Goal: Transaction & Acquisition: Purchase product/service

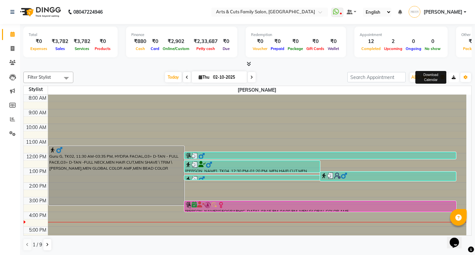
click at [453, 78] on icon "button" at bounding box center [454, 77] width 4 height 4
click at [465, 76] on div "8:00 AM 9:00 AM 10:00 AM 11:00 AM 12:00 PM 1:00 PM 2:00 PM 3:00 PM 4:00 PM 5:00…" at bounding box center [245, 116] width 490 height 190
drag, startPoint x: 453, startPoint y: 78, endPoint x: 465, endPoint y: 76, distance: 11.8
click at [465, 76] on icon "button" at bounding box center [466, 77] width 4 height 4
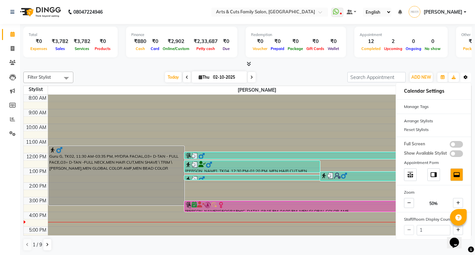
click at [465, 76] on icon "button" at bounding box center [466, 77] width 4 height 4
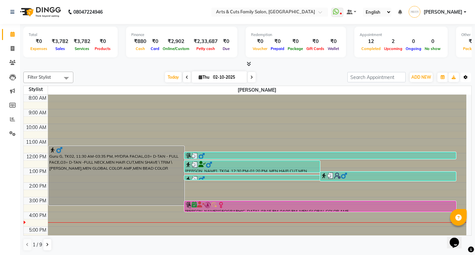
click at [465, 76] on icon "button" at bounding box center [466, 77] width 4 height 4
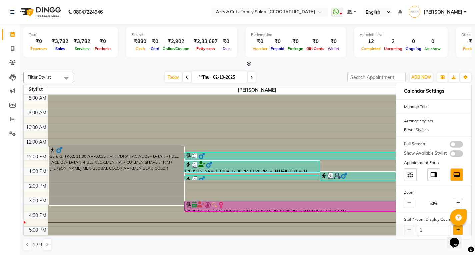
click at [457, 228] on icon at bounding box center [458, 230] width 4 height 4
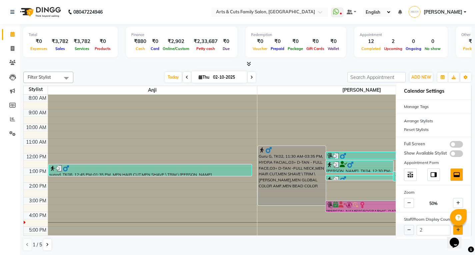
click at [457, 228] on icon at bounding box center [458, 230] width 4 height 4
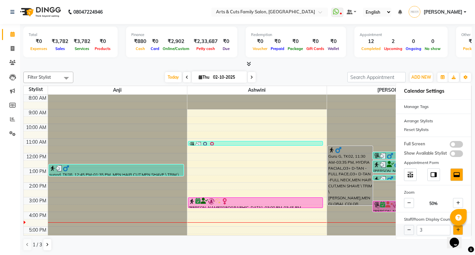
click at [457, 228] on icon at bounding box center [458, 230] width 4 height 4
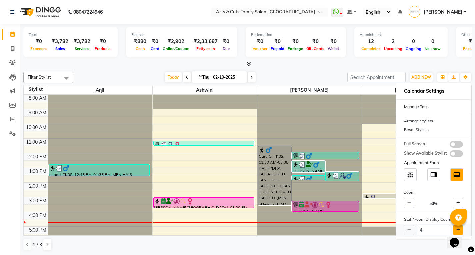
click at [457, 228] on icon at bounding box center [458, 230] width 4 height 4
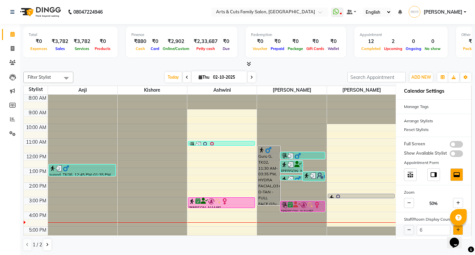
click at [457, 228] on icon at bounding box center [458, 230] width 4 height 4
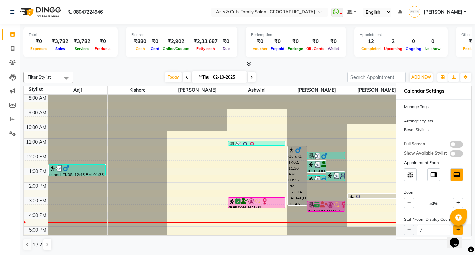
click at [457, 228] on icon at bounding box center [458, 230] width 4 height 4
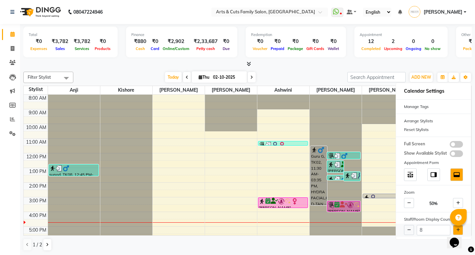
click at [457, 228] on icon at bounding box center [458, 230] width 4 height 4
type input "9"
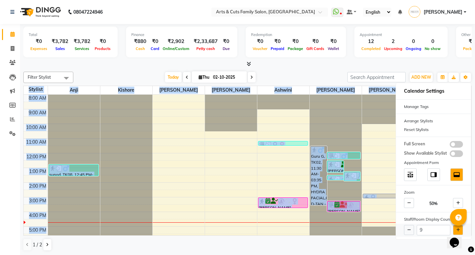
click at [457, 228] on div "9" at bounding box center [433, 230] width 75 height 13
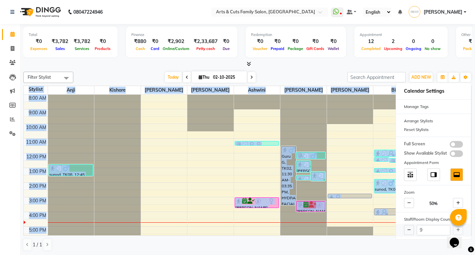
click at [457, 228] on div "9" at bounding box center [433, 230] width 75 height 13
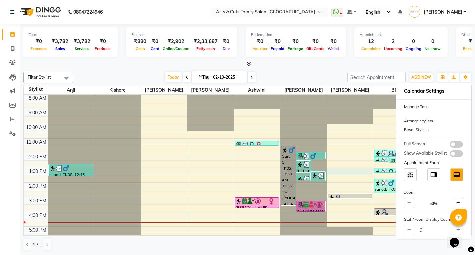
click at [362, 169] on div "8:00 AM 9:00 AM 10:00 AM 11:00 AM 12:00 PM 1:00 PM 2:00 PM 3:00 PM 4:00 PM 5:00…" at bounding box center [245, 190] width 443 height 190
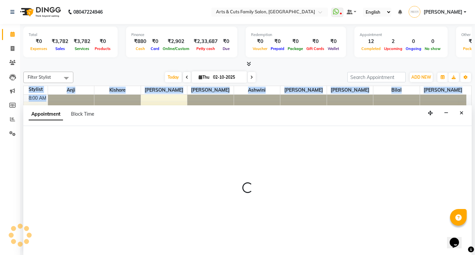
scroll to position [0, 0]
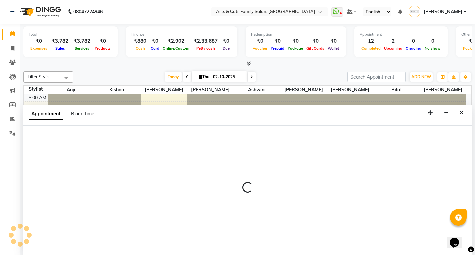
select select "75665"
select select "780"
select select "tentative"
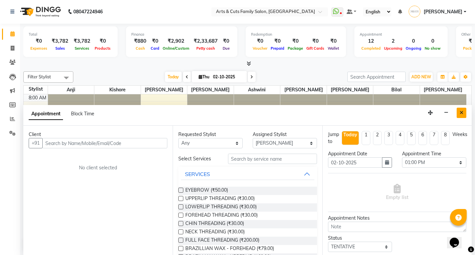
click at [460, 112] on icon "Close" at bounding box center [462, 112] width 4 height 5
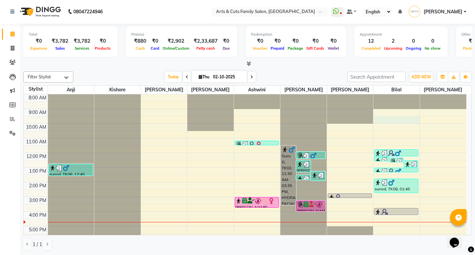
click at [396, 120] on div "8:00 AM 9:00 AM 10:00 AM 11:00 AM 12:00 PM 1:00 PM 2:00 PM 3:00 PM 4:00 PM 5:00…" at bounding box center [245, 189] width 443 height 190
select select "84494"
select select "570"
select select "tentative"
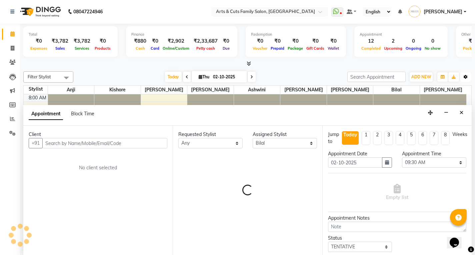
click at [468, 79] on button "Toggle Dropdown" at bounding box center [465, 76] width 11 height 9
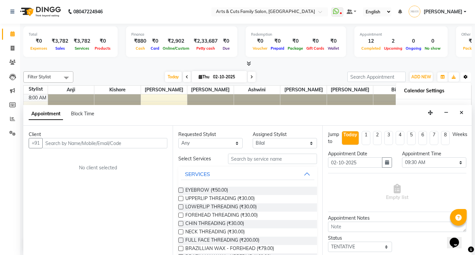
click at [468, 78] on button "Toggle Dropdown" at bounding box center [465, 76] width 11 height 9
click at [463, 78] on button "Toggle Dropdown" at bounding box center [465, 76] width 11 height 9
click at [460, 110] on icon "Close" at bounding box center [462, 112] width 4 height 5
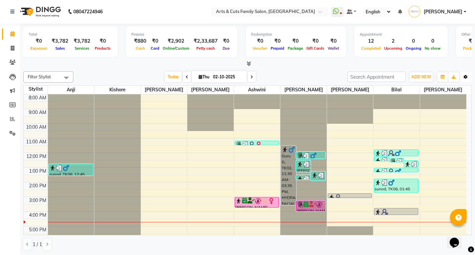
click at [466, 77] on icon "button" at bounding box center [466, 77] width 4 height 4
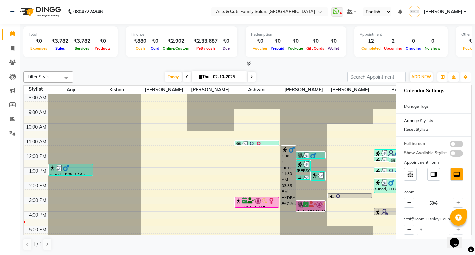
click at [209, 172] on div "8:00 AM 9:00 AM 10:00 AM 11:00 AM 12:00 PM 1:00 PM 2:00 PM 3:00 PM 4:00 PM 5:00…" at bounding box center [245, 189] width 443 height 190
select select "63866"
select select "tentative"
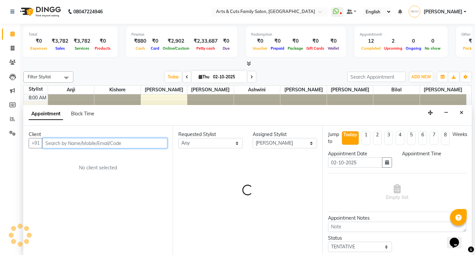
select select "780"
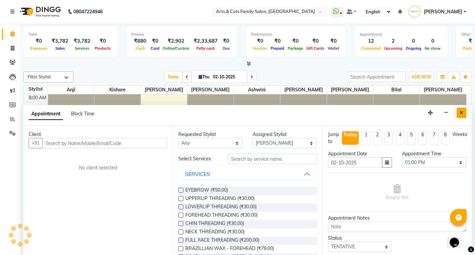
click at [464, 109] on button "Close" at bounding box center [462, 113] width 10 height 10
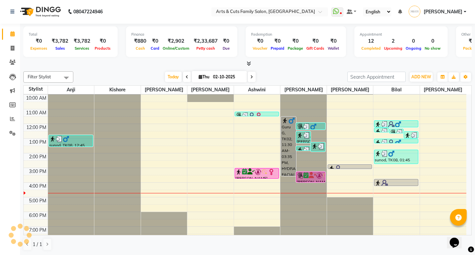
scroll to position [50, 0]
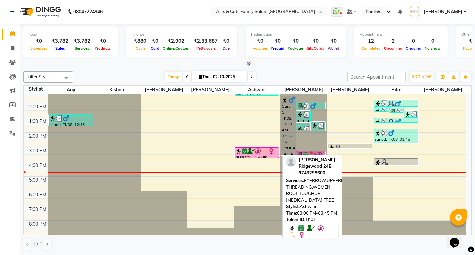
click at [250, 154] on div at bounding box center [256, 151] width 43 height 7
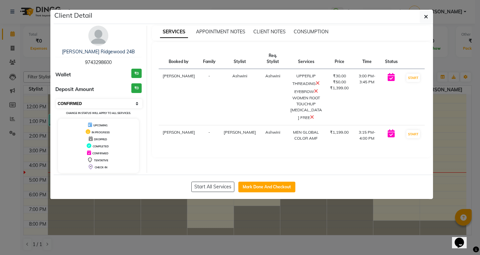
click at [110, 103] on select "Select IN SERVICE CONFIRMED TENTATIVE CHECK IN MARK DONE DROPPED UPCOMING" at bounding box center [99, 103] width 86 height 9
select select "1"
click at [56, 99] on select "Select IN SERVICE CONFIRMED TENTATIVE CHECK IN MARK DONE DROPPED UPCOMING" at bounding box center [99, 103] width 86 height 9
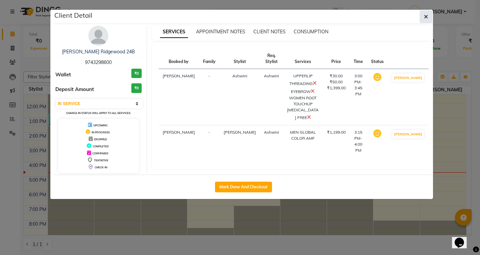
click at [426, 20] on button "button" at bounding box center [426, 16] width 13 height 13
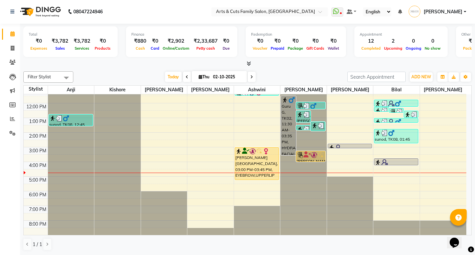
drag, startPoint x: 255, startPoint y: 156, endPoint x: 257, endPoint y: 180, distance: 23.8
click at [257, 180] on div "[PERSON_NAME] RRL Naturewood, TK03, 11:10 AM-11:20 AM, EYEBROW,UPPERLIP THREADI…" at bounding box center [257, 140] width 46 height 190
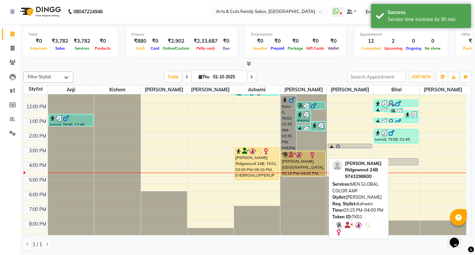
drag, startPoint x: 306, startPoint y: 161, endPoint x: 309, endPoint y: 175, distance: 14.6
click at [309, 175] on div "Guru G, TK02, 11:30 AM-03:35 PM, HYDRA FACIAL,O3+ D-TAN - FULL FACE,O3+ D-TAN -…" at bounding box center [303, 140] width 46 height 190
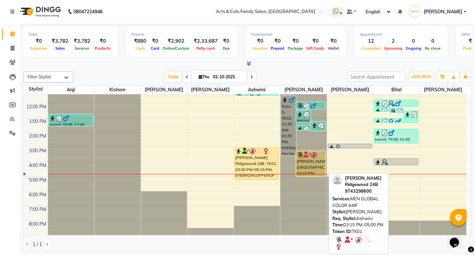
click at [303, 166] on div "[PERSON_NAME][GEOGRAPHIC_DATA], 03:15 PM-05:00 PM, MEN GLOBAL COLOR AMF" at bounding box center [310, 163] width 29 height 25
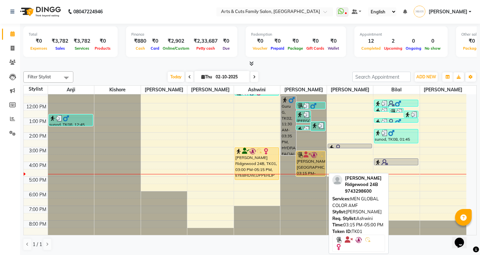
select select "1"
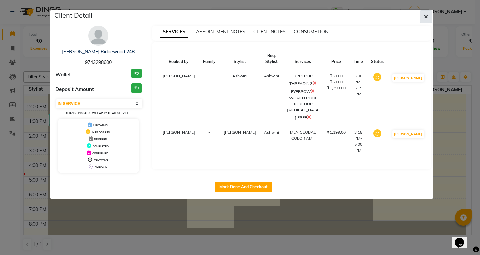
click at [424, 16] on button "button" at bounding box center [426, 16] width 13 height 13
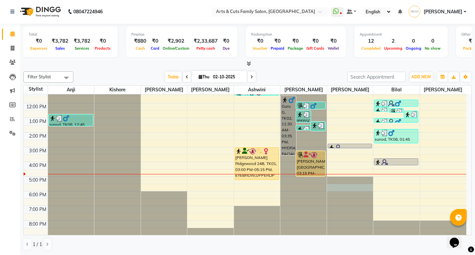
click at [341, 45] on div at bounding box center [350, 45] width 46 height 0
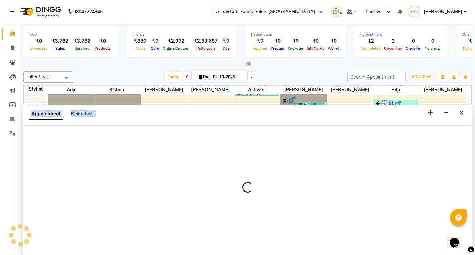
click at [341, 187] on p at bounding box center [247, 187] width 448 height 11
select select "75665"
select select "tentative"
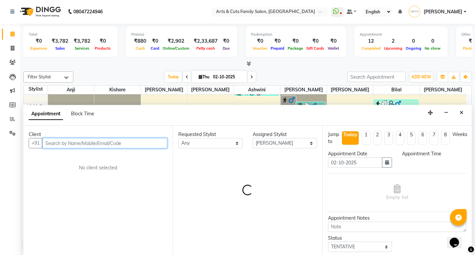
select select "1050"
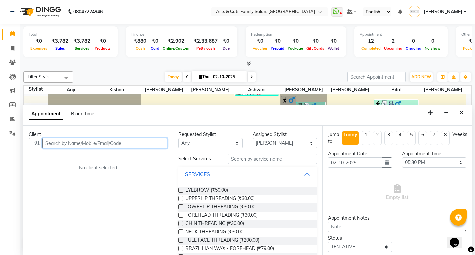
click at [72, 143] on input "text" at bounding box center [104, 143] width 125 height 10
click at [48, 136] on div "Client" at bounding box center [98, 134] width 139 height 7
click at [49, 142] on input "text" at bounding box center [104, 143] width 125 height 10
click at [54, 144] on input "text" at bounding box center [104, 143] width 125 height 10
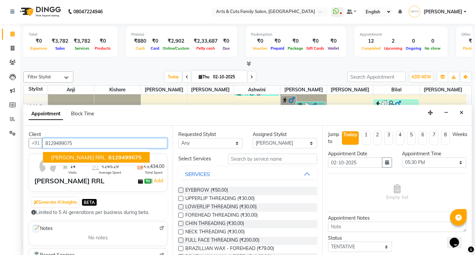
click at [55, 160] on span "[PERSON_NAME] RRL" at bounding box center [78, 157] width 55 height 7
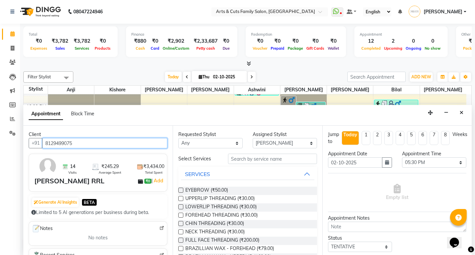
type input "8129499075"
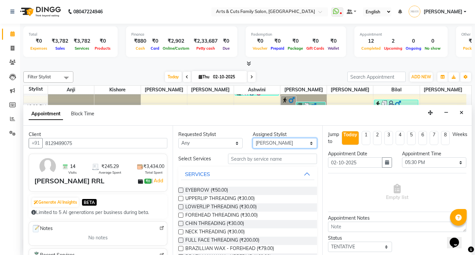
click at [271, 142] on select "Select [PERSON_NAME] Ashwini [PERSON_NAME] Kishore [PERSON_NAME] [PERSON_NAME]" at bounding box center [285, 143] width 64 height 10
click at [253, 138] on select "Select [PERSON_NAME] Ashwini [PERSON_NAME] Kishore [PERSON_NAME] [PERSON_NAME]" at bounding box center [285, 143] width 64 height 10
click at [270, 143] on select "Select [PERSON_NAME] Ashwini [PERSON_NAME] Kishore [PERSON_NAME] [PERSON_NAME]" at bounding box center [285, 143] width 64 height 10
select select "66025"
click at [253, 138] on select "Select [PERSON_NAME] Ashwini [PERSON_NAME] Kishore [PERSON_NAME] [PERSON_NAME]" at bounding box center [285, 143] width 64 height 10
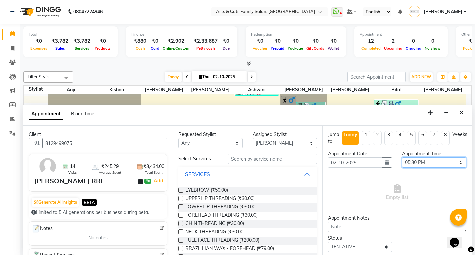
click at [408, 164] on select "Select 09:00 AM 09:15 AM 09:30 AM 09:45 AM 10:00 AM 10:15 AM 10:30 AM 10:45 AM …" at bounding box center [434, 162] width 64 height 10
click at [402, 157] on select "Select 09:00 AM 09:15 AM 09:30 AM 09:45 AM 10:00 AM 10:15 AM 10:30 AM 10:45 AM …" at bounding box center [434, 162] width 64 height 10
click at [414, 161] on select "Select 09:00 AM 09:15 AM 09:30 AM 09:45 AM 10:00 AM 10:15 AM 10:30 AM 10:45 AM …" at bounding box center [434, 162] width 64 height 10
select select "1035"
click at [402, 157] on select "Select 09:00 AM 09:15 AM 09:30 AM 09:45 AM 10:00 AM 10:15 AM 10:30 AM 10:45 AM …" at bounding box center [434, 162] width 64 height 10
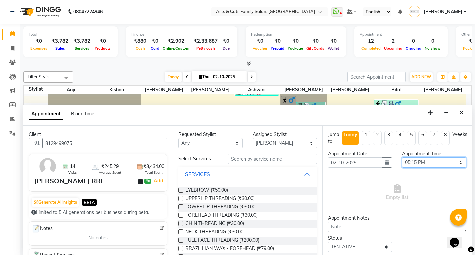
click at [416, 161] on select "Select 09:00 AM 09:15 AM 09:30 AM 09:45 AM 10:00 AM 10:15 AM 10:30 AM 10:45 AM …" at bounding box center [434, 162] width 64 height 10
click at [402, 157] on select "Select 09:00 AM 09:15 AM 09:30 AM 09:45 AM 10:00 AM 10:15 AM 10:30 AM 10:45 AM …" at bounding box center [434, 162] width 64 height 10
click at [244, 159] on input "text" at bounding box center [272, 159] width 89 height 10
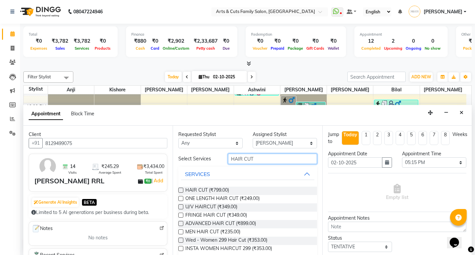
type input "HAIR CUT"
click at [180, 231] on label at bounding box center [180, 231] width 5 height 5
click at [180, 231] on input "checkbox" at bounding box center [180, 232] width 4 height 4
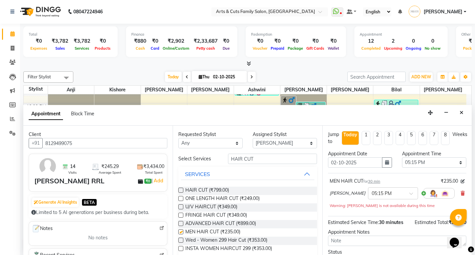
checkbox input "false"
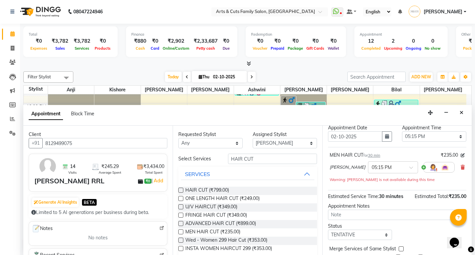
scroll to position [53, 0]
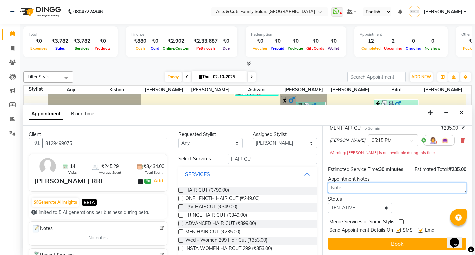
click at [342, 187] on textarea at bounding box center [397, 188] width 138 height 10
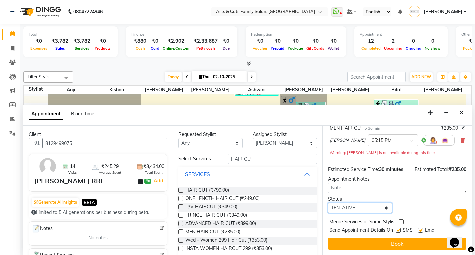
click at [348, 206] on select "Select TENTATIVE CONFIRM CHECK-IN UPCOMING" at bounding box center [360, 208] width 64 height 10
select select "confirm booking"
click at [328, 203] on select "Select TENTATIVE CONFIRM CHECK-IN UPCOMING" at bounding box center [360, 208] width 64 height 10
click at [399, 223] on label at bounding box center [401, 221] width 5 height 5
click at [399, 223] on input "checkbox" at bounding box center [401, 222] width 4 height 4
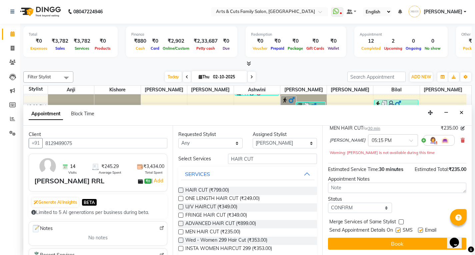
checkbox input "true"
click at [422, 229] on label at bounding box center [420, 230] width 5 height 5
click at [422, 229] on input "checkbox" at bounding box center [420, 231] width 4 height 4
checkbox input "false"
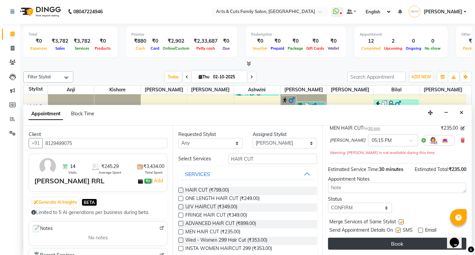
click at [375, 240] on button "Book" at bounding box center [397, 244] width 138 height 12
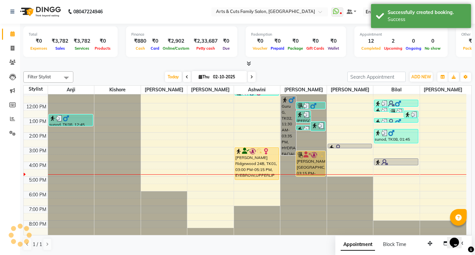
scroll to position [0, 0]
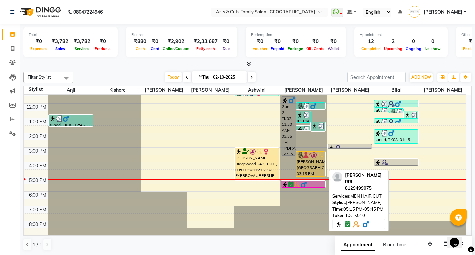
click at [288, 183] on img at bounding box center [285, 184] width 7 height 7
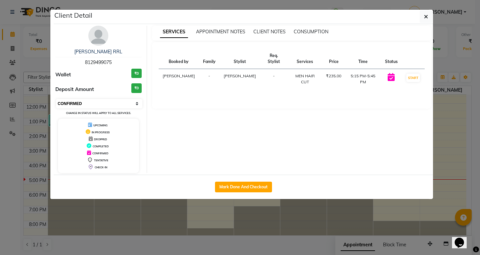
drag, startPoint x: 77, startPoint y: 107, endPoint x: 74, endPoint y: 106, distance: 3.6
click at [77, 107] on select "Select IN SERVICE CONFIRMED TENTATIVE CHECK IN MARK DONE DROPPED UPCOMING" at bounding box center [99, 103] width 86 height 9
select select "1"
click at [56, 99] on select "Select IN SERVICE CONFIRMED TENTATIVE CHECK IN MARK DONE DROPPED UPCOMING" at bounding box center [99, 103] width 86 height 9
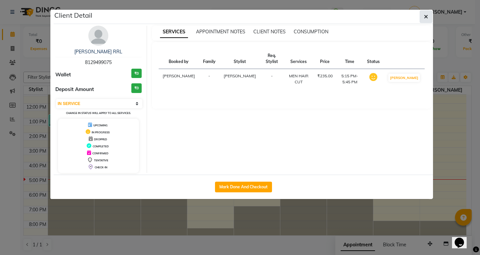
click at [424, 18] on icon "button" at bounding box center [426, 16] width 4 height 5
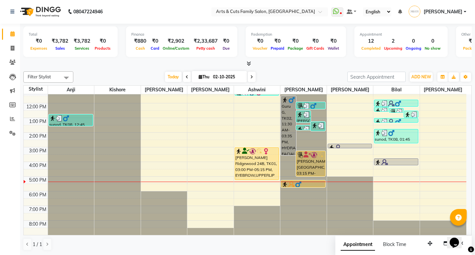
scroll to position [16, 0]
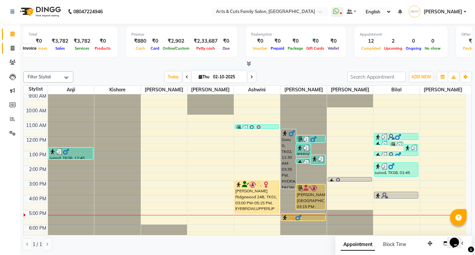
drag, startPoint x: 9, startPoint y: 49, endPoint x: 28, endPoint y: 50, distance: 18.4
click at [9, 49] on span at bounding box center [13, 49] width 12 height 8
select select "service"
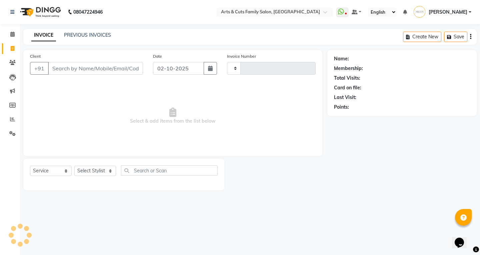
click at [60, 69] on input "Client" at bounding box center [95, 68] width 95 height 13
select select "7513"
type input "3822"
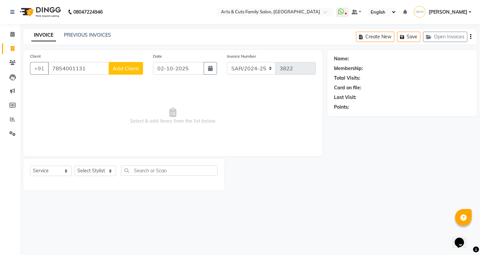
type input "7854001131"
click at [123, 68] on span "Add Client" at bounding box center [126, 68] width 26 height 7
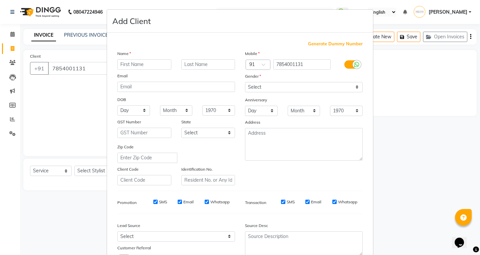
click at [141, 66] on input "text" at bounding box center [144, 64] width 54 height 10
type input "k"
type input "Kullu"
click at [196, 60] on input "text" at bounding box center [208, 64] width 54 height 10
type input "K"
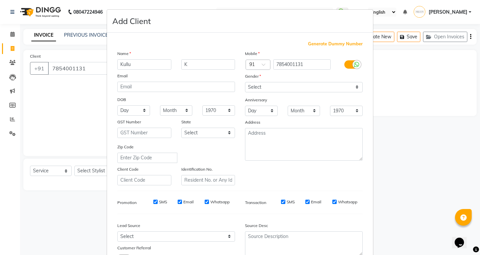
click at [305, 200] on input "Email" at bounding box center [307, 202] width 4 height 4
checkbox input "false"
click at [332, 202] on input "Whatsapp" at bounding box center [334, 202] width 4 height 4
checkbox input "false"
click at [178, 202] on input "Email" at bounding box center [180, 202] width 4 height 4
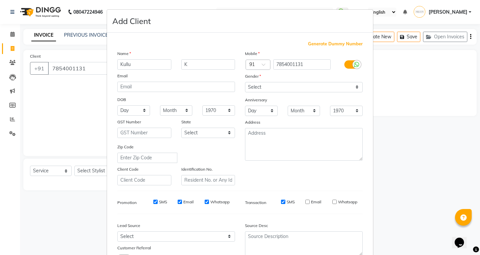
checkbox input "false"
click at [205, 203] on input "Whatsapp" at bounding box center [207, 202] width 4 height 4
checkbox input "false"
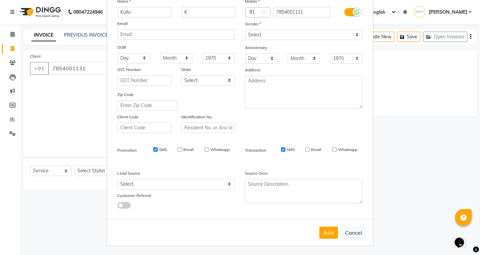
scroll to position [53, 0]
click at [327, 234] on button "Add" at bounding box center [328, 232] width 19 height 12
click at [327, 233] on button "Add" at bounding box center [328, 232] width 19 height 12
click at [325, 231] on button "Add" at bounding box center [328, 232] width 19 height 12
click at [265, 29] on div "Gender" at bounding box center [304, 24] width 128 height 9
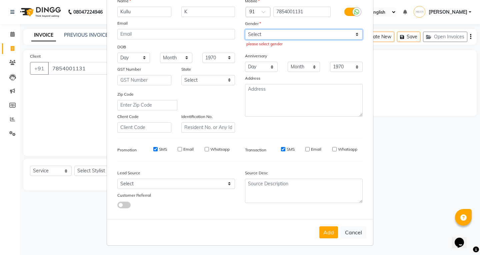
click at [267, 32] on select "Select [DEMOGRAPHIC_DATA] [DEMOGRAPHIC_DATA] Other Prefer Not To Say" at bounding box center [304, 34] width 118 height 10
select select "[DEMOGRAPHIC_DATA]"
click at [245, 29] on select "Select [DEMOGRAPHIC_DATA] [DEMOGRAPHIC_DATA] Other Prefer Not To Say" at bounding box center [304, 34] width 118 height 10
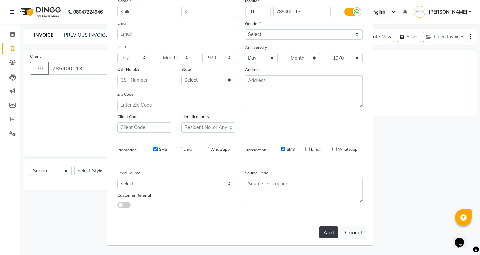
click at [325, 232] on button "Add" at bounding box center [328, 232] width 19 height 12
select select
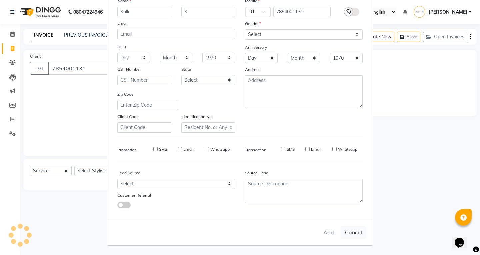
select select
checkbox input "false"
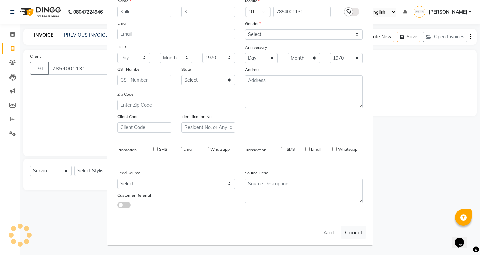
checkbox input "false"
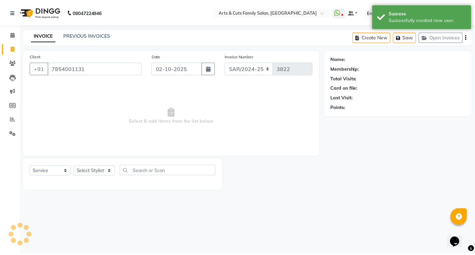
scroll to position [0, 0]
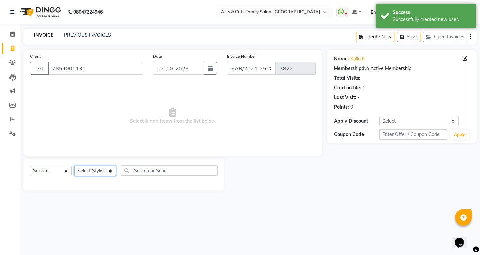
click at [89, 169] on select "Select Stylist [PERSON_NAME] Anji Ashwini [PERSON_NAME] Kishore [PERSON_NAME] […" at bounding box center [95, 171] width 42 height 10
select select "45356"
click at [74, 166] on select "Select Stylist [PERSON_NAME] Anji Ashwini [PERSON_NAME] Kishore [PERSON_NAME] […" at bounding box center [95, 171] width 42 height 10
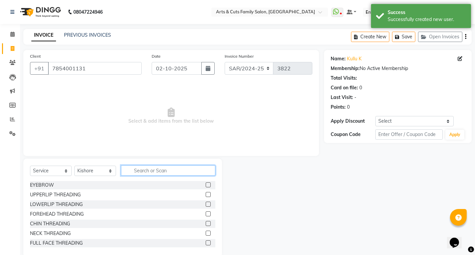
click at [138, 172] on input "text" at bounding box center [168, 170] width 94 height 10
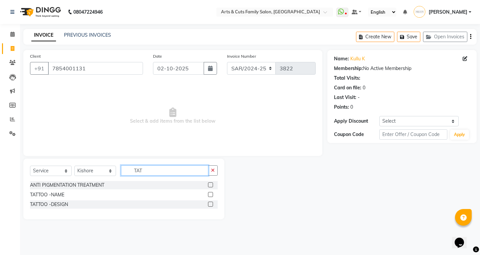
type input "TAT"
click at [209, 196] on label at bounding box center [210, 194] width 5 height 5
click at [209, 196] on input "checkbox" at bounding box center [210, 195] width 4 height 4
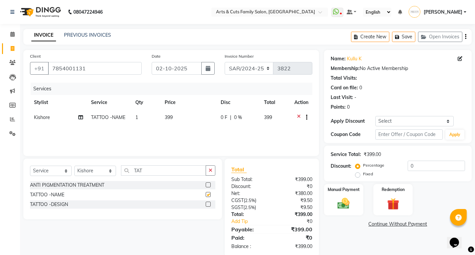
checkbox input "false"
click at [261, 121] on td "399" at bounding box center [275, 118] width 30 height 16
select select "45356"
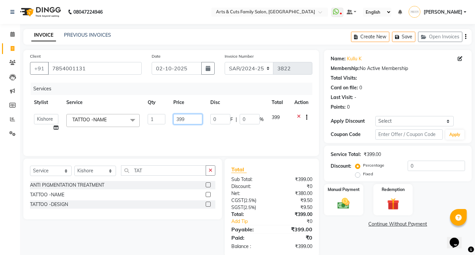
click at [180, 119] on input "399" at bounding box center [187, 119] width 29 height 10
type input "1000"
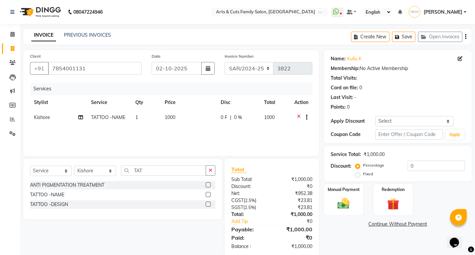
click at [222, 135] on div "Services Stylist Service Qty Price Disc Total Action Kishore TATTOO -NAME 1 100…" at bounding box center [171, 116] width 282 height 67
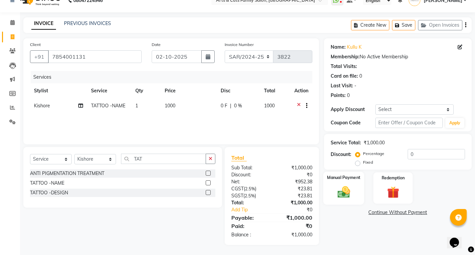
click at [337, 191] on img at bounding box center [343, 192] width 20 height 14
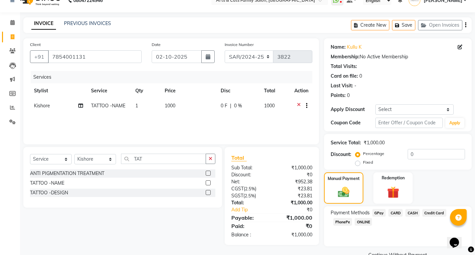
scroll to position [27, 0]
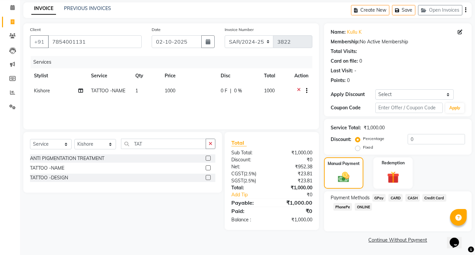
click at [363, 206] on span "ONLINE" at bounding box center [363, 207] width 17 height 8
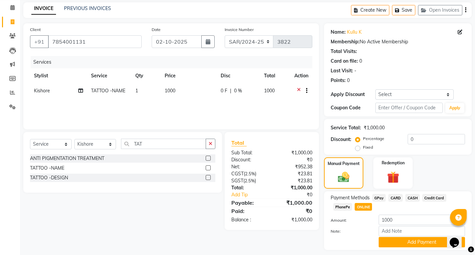
scroll to position [45, 0]
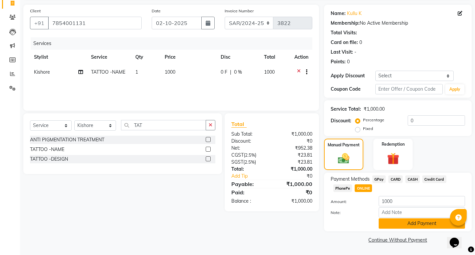
click at [391, 224] on button "Add Payment" at bounding box center [422, 223] width 86 height 10
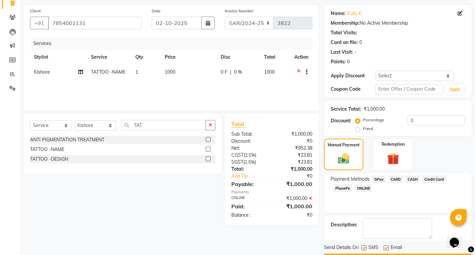
scroll to position [64, 0]
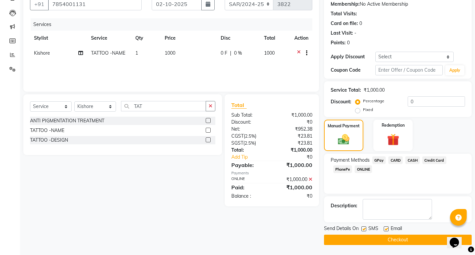
click at [352, 242] on button "Checkout" at bounding box center [398, 240] width 148 height 10
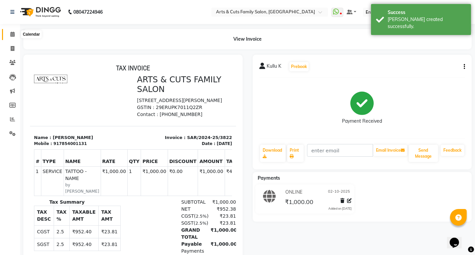
click at [14, 35] on icon at bounding box center [12, 34] width 4 height 5
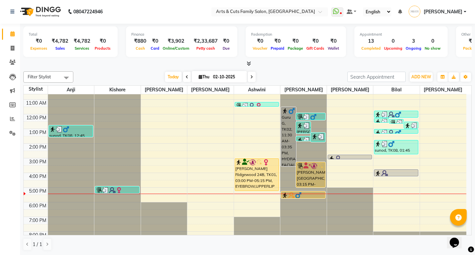
scroll to position [50, 0]
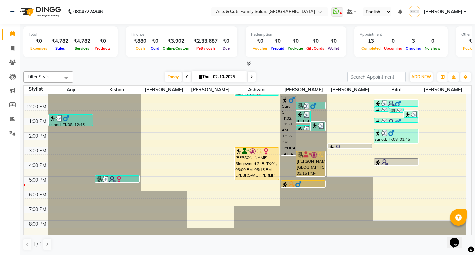
click at [224, 18] on nav "08047224946 Select Location × Arts & Cuts Family Salon, [GEOGRAPHIC_DATA] Whats…" at bounding box center [237, 12] width 475 height 24
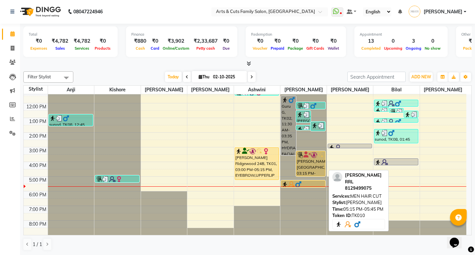
click at [290, 183] on img at bounding box center [291, 184] width 7 height 7
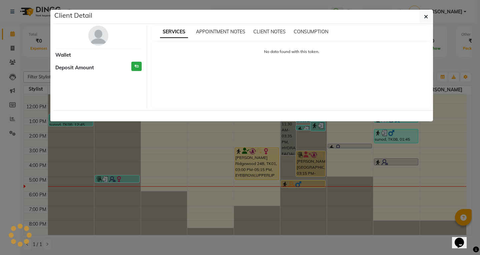
select select "1"
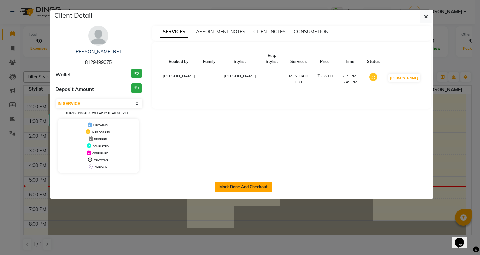
click at [232, 185] on button "Mark Done And Checkout" at bounding box center [243, 187] width 57 height 11
select select "service"
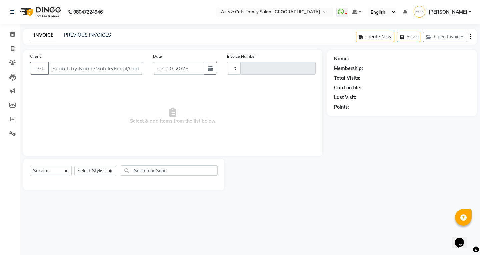
type input "3823"
select select "7513"
type input "8129499075"
select select "66025"
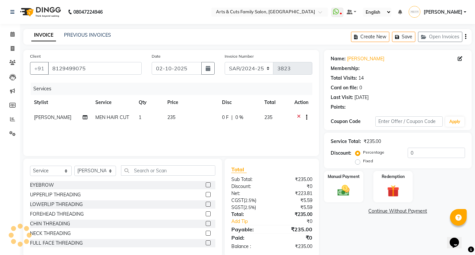
select select "1: Object"
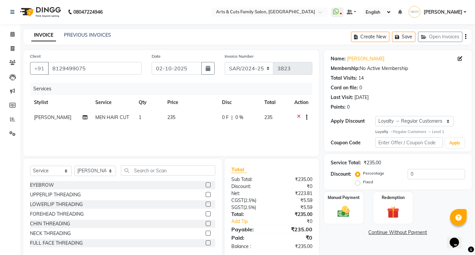
scroll to position [12, 0]
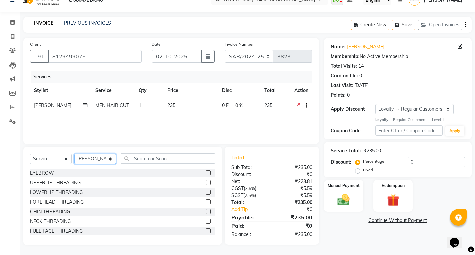
click at [94, 158] on select "Select Stylist [PERSON_NAME] Anji Ashwini [PERSON_NAME] Kishore [PERSON_NAME] […" at bounding box center [95, 159] width 42 height 10
click at [135, 154] on input "text" at bounding box center [168, 158] width 94 height 10
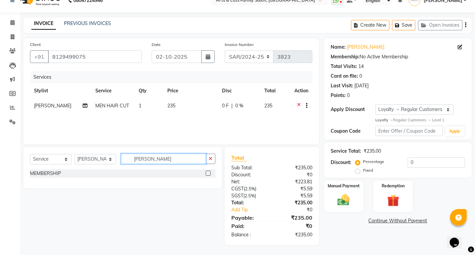
scroll to position [12, 0]
type input "[PERSON_NAME]"
click at [206, 174] on label at bounding box center [208, 173] width 5 height 5
click at [206, 174] on input "checkbox" at bounding box center [208, 173] width 4 height 4
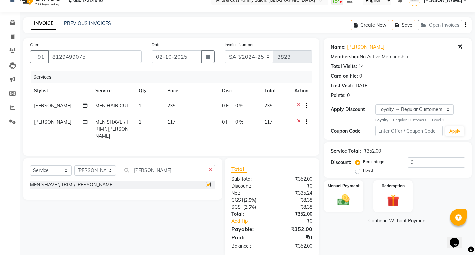
checkbox input "false"
click at [138, 172] on input "[PERSON_NAME]" at bounding box center [163, 170] width 85 height 10
type input "BOY"
click at [207, 183] on label at bounding box center [208, 184] width 5 height 5
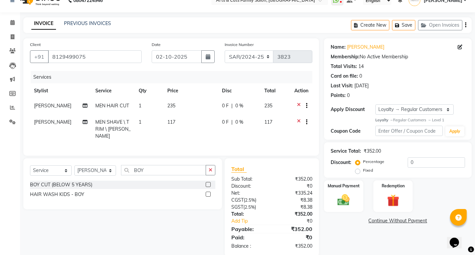
click at [207, 183] on input "checkbox" at bounding box center [208, 185] width 4 height 4
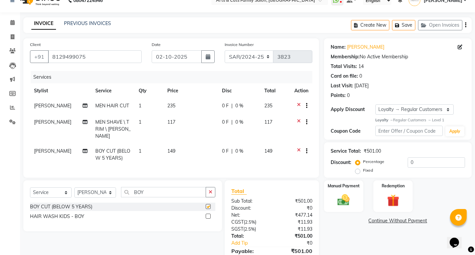
checkbox input "false"
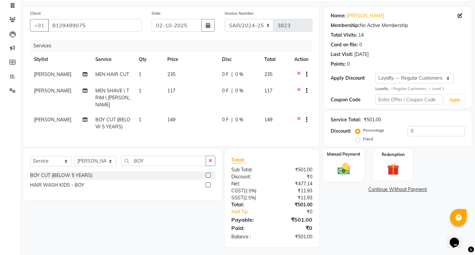
click at [339, 169] on img at bounding box center [343, 169] width 20 height 14
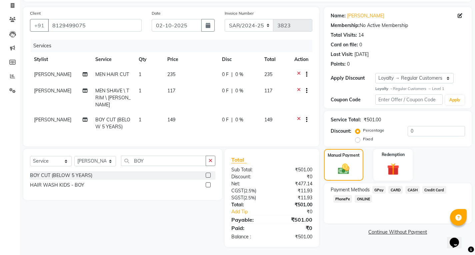
click at [365, 201] on span "ONLINE" at bounding box center [363, 199] width 17 height 8
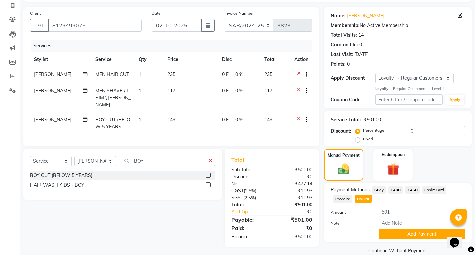
scroll to position [54, 0]
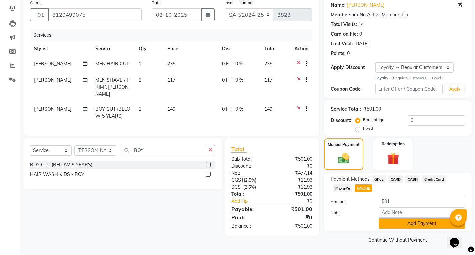
click at [404, 223] on button "Add Payment" at bounding box center [422, 223] width 86 height 10
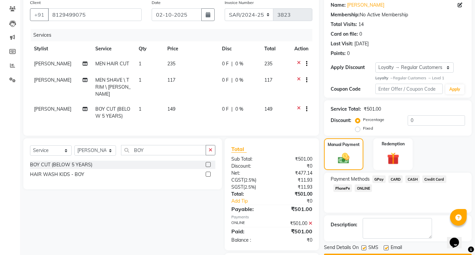
scroll to position [90, 0]
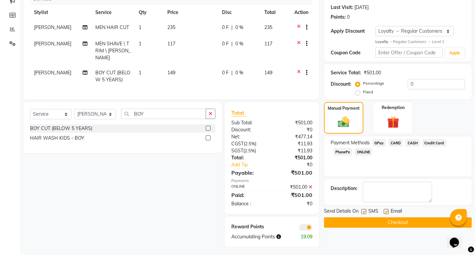
click at [370, 223] on button "Checkout" at bounding box center [398, 222] width 148 height 10
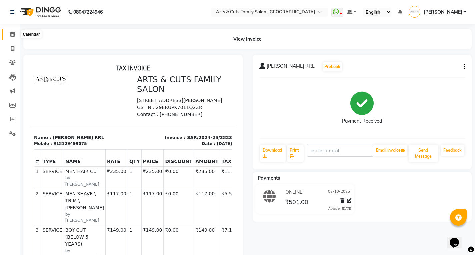
click at [11, 37] on span at bounding box center [13, 35] width 12 height 8
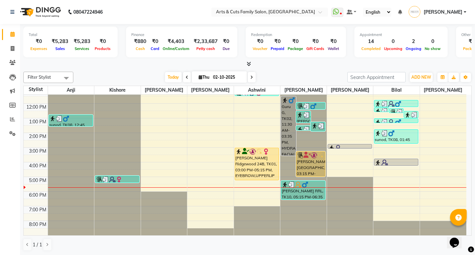
scroll to position [0, 0]
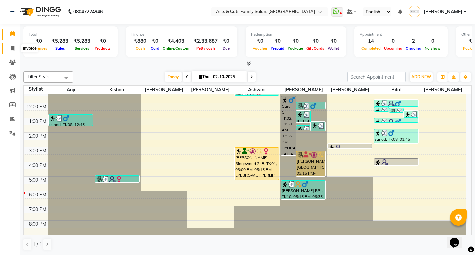
click at [11, 50] on icon at bounding box center [13, 48] width 4 height 5
select select "service"
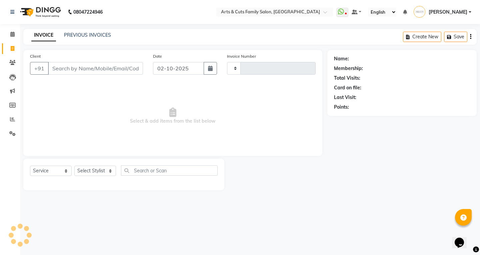
click at [65, 72] on input "Client" at bounding box center [95, 68] width 95 height 13
type input "3824"
select select "7513"
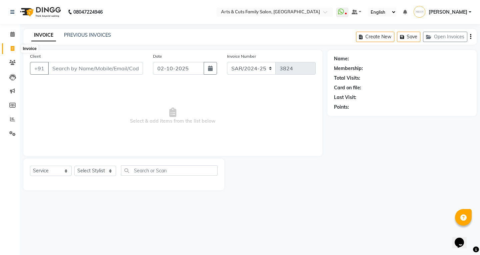
click at [13, 51] on span at bounding box center [13, 49] width 12 height 8
select select "service"
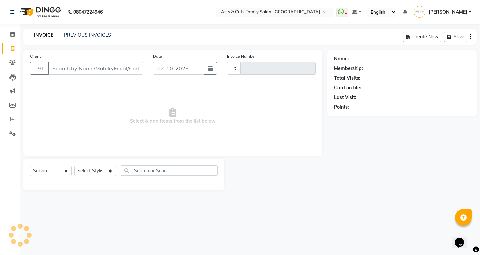
click at [69, 65] on input "Client" at bounding box center [95, 68] width 95 height 13
type input "3824"
select select "7513"
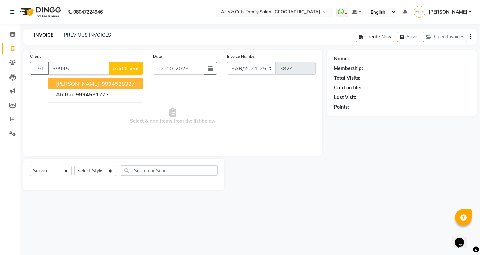
click at [102, 81] on span "99945" at bounding box center [110, 83] width 17 height 7
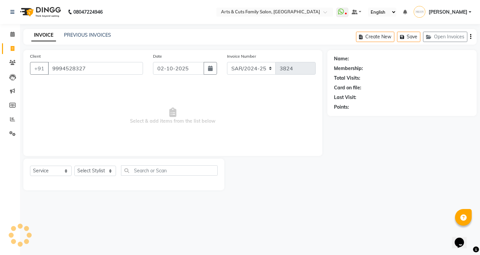
type input "9994528327"
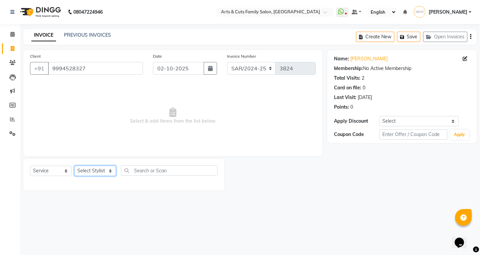
click at [86, 170] on select "Select Stylist [PERSON_NAME] Anji Ashwini [PERSON_NAME] Kishore [PERSON_NAME] […" at bounding box center [95, 171] width 42 height 10
select select "84494"
click at [74, 166] on select "Select Stylist [PERSON_NAME] Anji Ashwini [PERSON_NAME] Kishore [PERSON_NAME] […" at bounding box center [95, 171] width 42 height 10
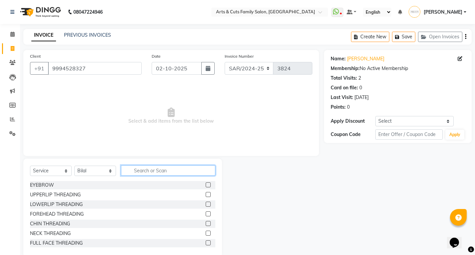
click at [162, 173] on input "text" at bounding box center [168, 170] width 94 height 10
click at [148, 172] on input "text" at bounding box center [168, 170] width 94 height 10
click at [144, 172] on input "text" at bounding box center [168, 170] width 94 height 10
click at [137, 172] on input "text" at bounding box center [168, 170] width 94 height 10
type input "E"
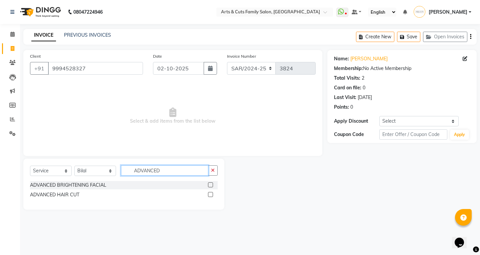
type input "ADVANCED"
click at [209, 196] on label at bounding box center [210, 194] width 5 height 5
click at [209, 196] on input "checkbox" at bounding box center [210, 195] width 4 height 4
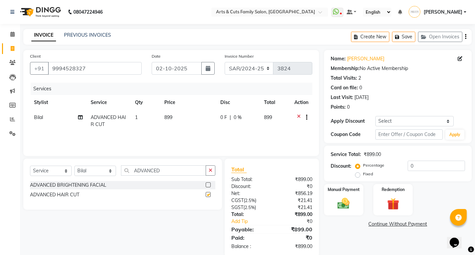
checkbox input "false"
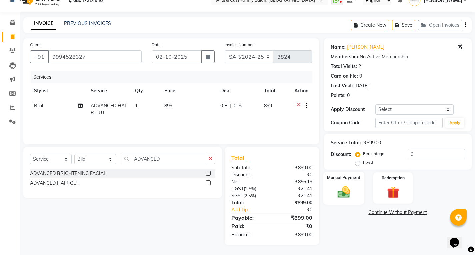
click at [333, 191] on img at bounding box center [343, 192] width 20 height 14
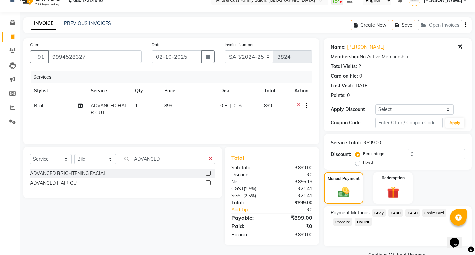
scroll to position [27, 0]
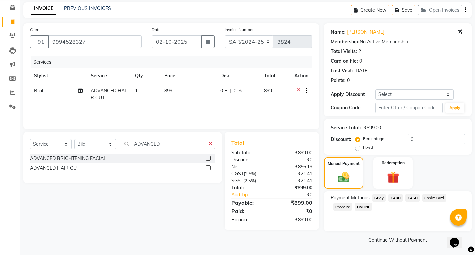
click at [365, 207] on span "ONLINE" at bounding box center [363, 207] width 17 height 8
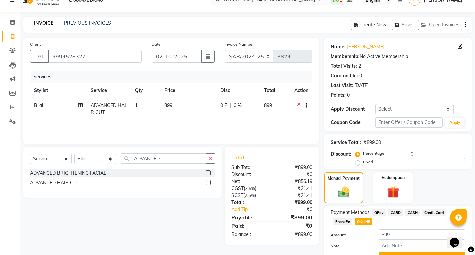
scroll to position [45, 0]
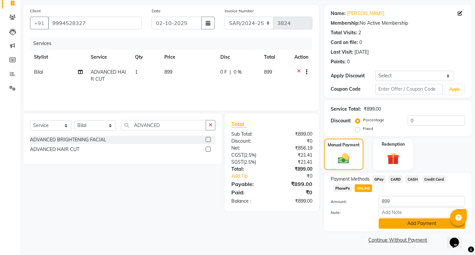
click at [397, 224] on button "Add Payment" at bounding box center [422, 223] width 86 height 10
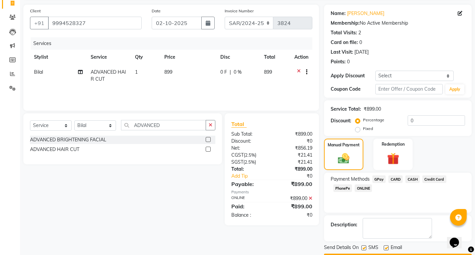
scroll to position [64, 0]
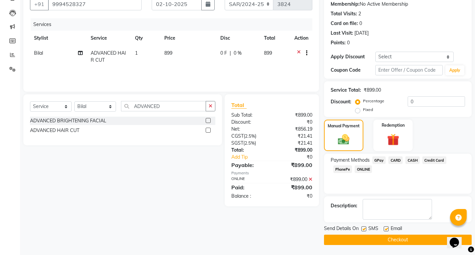
click at [387, 229] on label at bounding box center [386, 228] width 5 height 5
click at [387, 229] on input "checkbox" at bounding box center [386, 229] width 4 height 4
checkbox input "false"
click at [385, 240] on button "Checkout" at bounding box center [398, 240] width 148 height 10
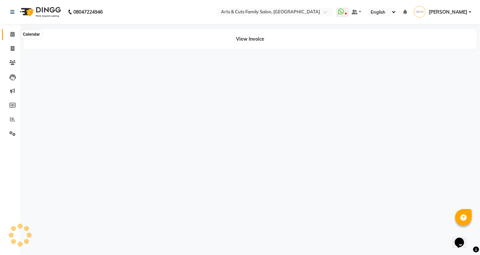
click at [11, 35] on icon at bounding box center [12, 34] width 4 height 5
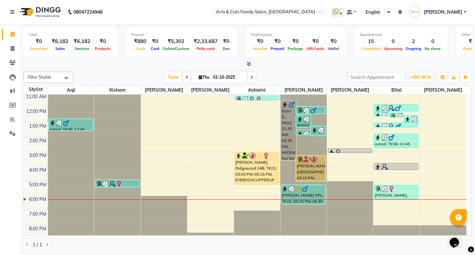
scroll to position [50, 0]
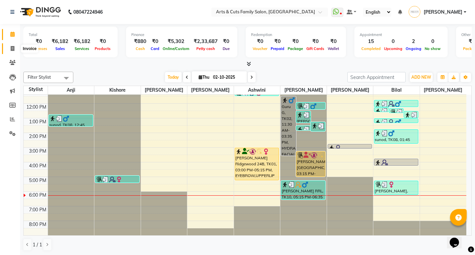
click at [12, 50] on icon at bounding box center [13, 48] width 4 height 5
select select "service"
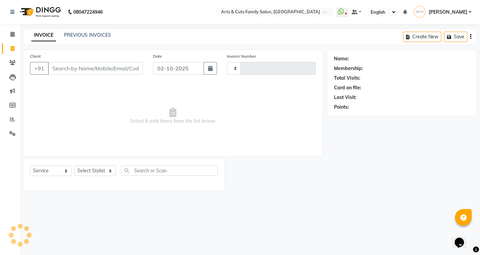
click at [72, 67] on input "Client" at bounding box center [95, 68] width 95 height 13
select select "7513"
type input "3825"
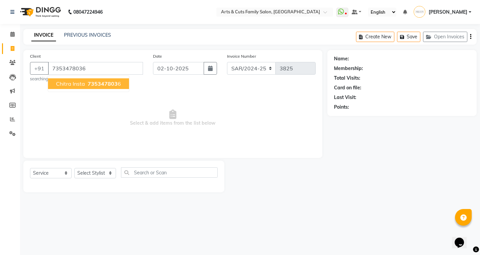
type input "7353478036"
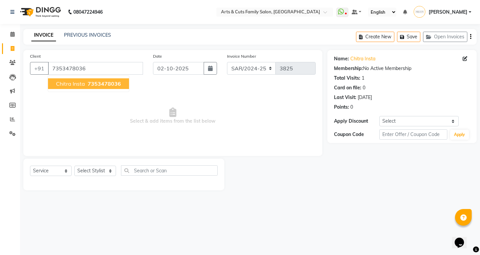
click at [79, 82] on span "Chitra Insta" at bounding box center [70, 83] width 29 height 7
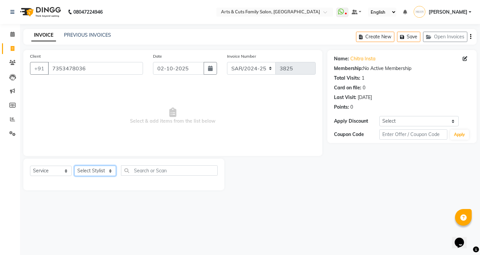
click at [85, 173] on select "Select Stylist [PERSON_NAME] Anji Ashwini [PERSON_NAME] Kishore [PERSON_NAME] […" at bounding box center [95, 171] width 42 height 10
click at [74, 166] on select "Select Stylist [PERSON_NAME] Anji Ashwini [PERSON_NAME] Kishore [PERSON_NAME] […" at bounding box center [95, 171] width 42 height 10
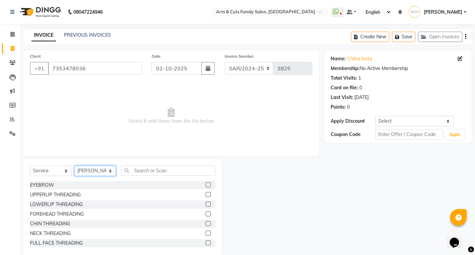
click at [96, 167] on select "Select Stylist [PERSON_NAME] Anji Ashwini [PERSON_NAME] Kishore [PERSON_NAME] […" at bounding box center [95, 171] width 42 height 10
select select "64389"
click at [74, 166] on select "Select Stylist [PERSON_NAME] Anji Ashwini [PERSON_NAME] Kishore [PERSON_NAME] […" at bounding box center [95, 171] width 42 height 10
click at [206, 188] on div at bounding box center [208, 185] width 4 height 7
click at [206, 187] on div at bounding box center [208, 185] width 4 height 7
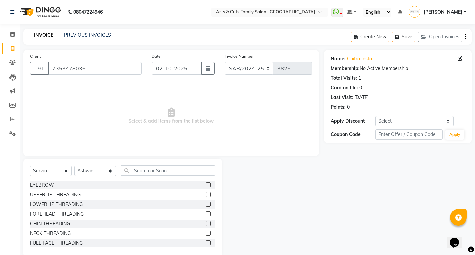
click at [206, 184] on label at bounding box center [208, 184] width 5 height 5
click at [206, 184] on input "checkbox" at bounding box center [208, 185] width 4 height 4
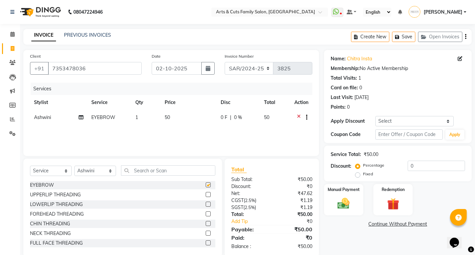
checkbox input "false"
click at [206, 216] on label at bounding box center [208, 213] width 5 height 5
click at [206, 216] on input "checkbox" at bounding box center [208, 214] width 4 height 4
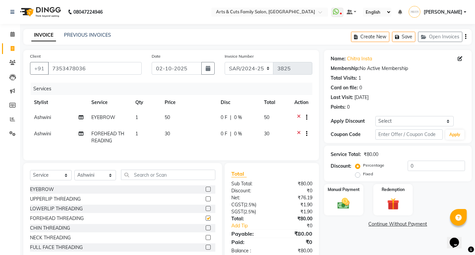
checkbox input "false"
click at [135, 179] on input "text" at bounding box center [168, 175] width 94 height 10
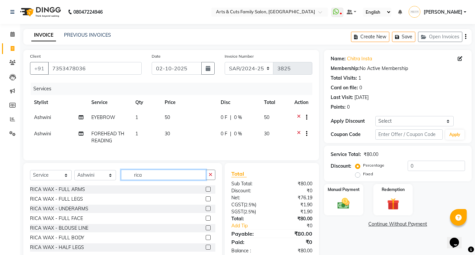
type input "rica"
click at [206, 192] on label at bounding box center [208, 189] width 5 height 5
click at [206, 192] on input "checkbox" at bounding box center [208, 189] width 4 height 4
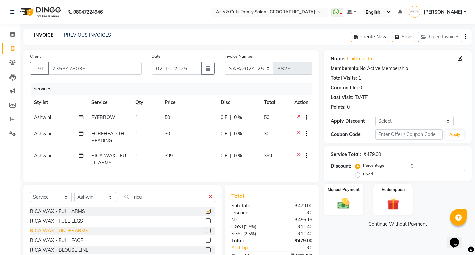
checkbox input "false"
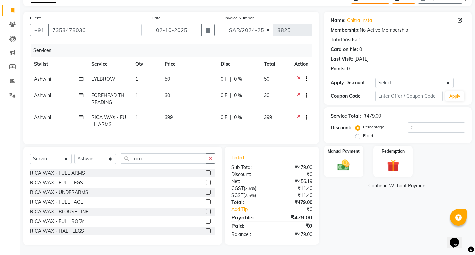
click at [206, 191] on label at bounding box center [208, 192] width 5 height 5
click at [206, 191] on input "checkbox" at bounding box center [208, 192] width 4 height 4
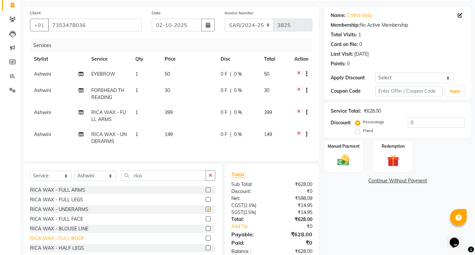
checkbox input "false"
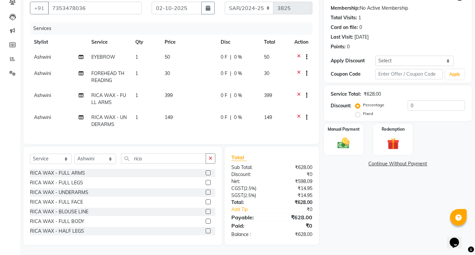
click at [206, 232] on label at bounding box center [208, 230] width 5 height 5
click at [206, 232] on input "checkbox" at bounding box center [208, 231] width 4 height 4
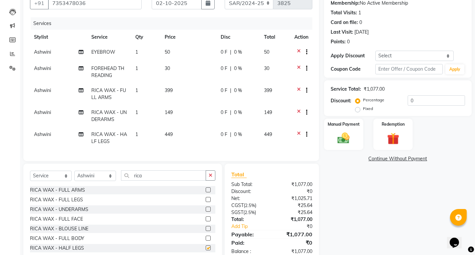
checkbox input "false"
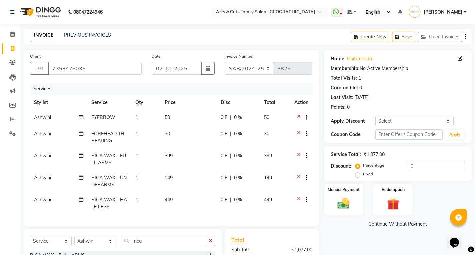
scroll to position [87, 0]
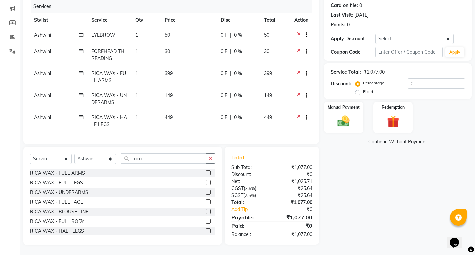
click at [352, 129] on div "Name: Chitra Insta Membership: No Active Membership Total Visits: 1 Card on fil…" at bounding box center [400, 106] width 153 height 277
click at [345, 124] on div "Manual Payment" at bounding box center [343, 117] width 41 height 33
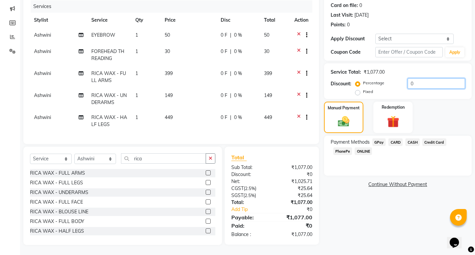
click at [423, 78] on input "0" at bounding box center [436, 83] width 57 height 10
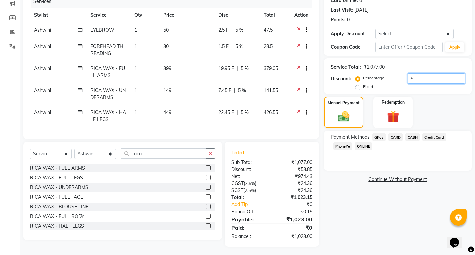
scroll to position [94, 0]
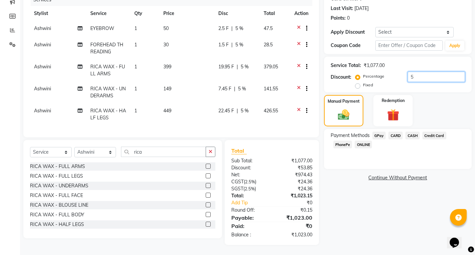
type input "5"
click at [365, 141] on span "ONLINE" at bounding box center [363, 145] width 17 height 8
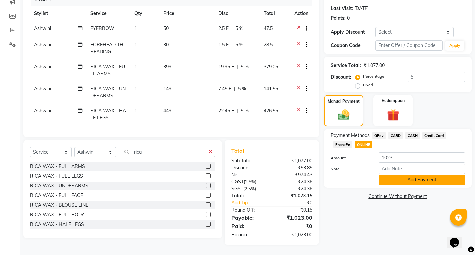
click at [392, 175] on button "Add Payment" at bounding box center [422, 180] width 86 height 10
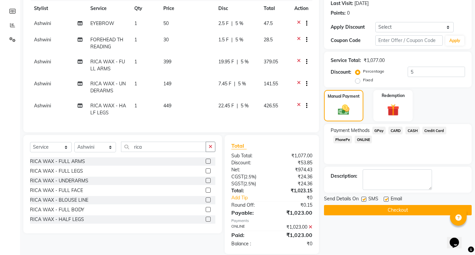
scroll to position [108, 0]
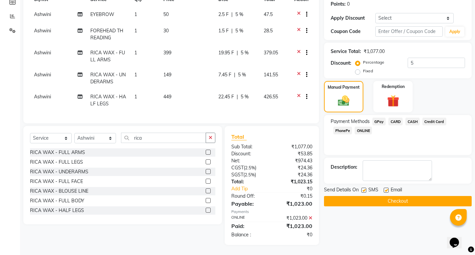
click at [369, 201] on button "Checkout" at bounding box center [398, 201] width 148 height 10
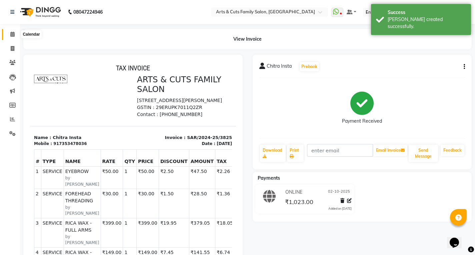
click at [12, 33] on icon at bounding box center [12, 34] width 4 height 5
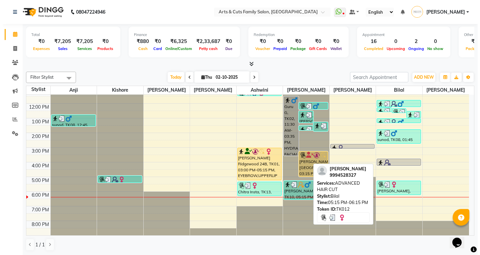
scroll to position [0, 0]
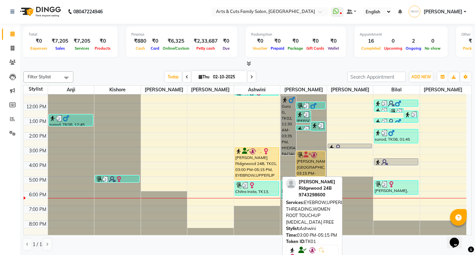
click at [244, 168] on div "[PERSON_NAME] Ridgewood 24B, TK01, 03:00 PM-05:15 PM, EYEBROW,UPPERLIP THREADIN…" at bounding box center [257, 164] width 44 height 32
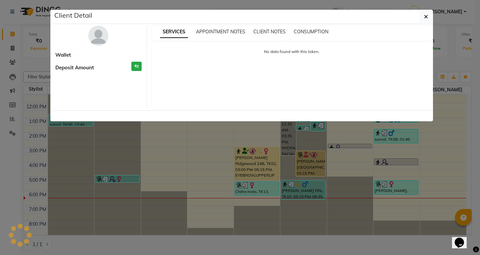
select select "1"
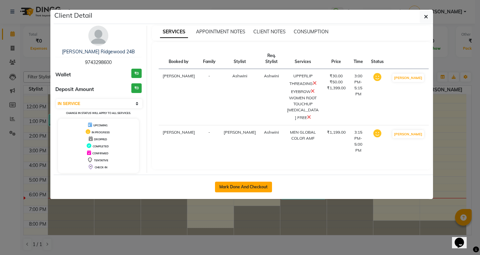
click at [220, 186] on button "Mark Done And Checkout" at bounding box center [243, 187] width 57 height 11
select select "service"
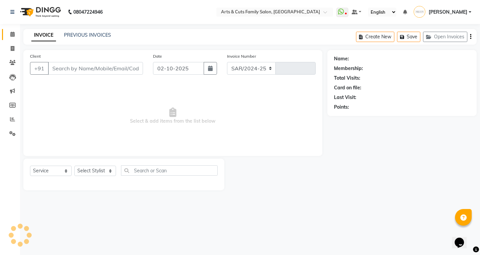
select select "7513"
type input "3826"
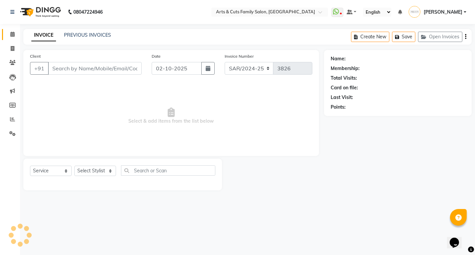
type input "9743298600"
select select "66025"
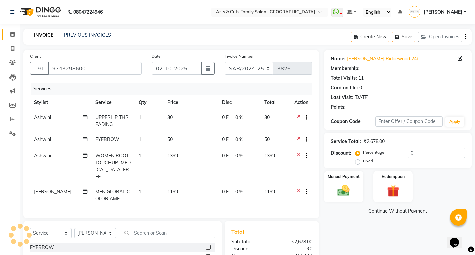
select select "1: Object"
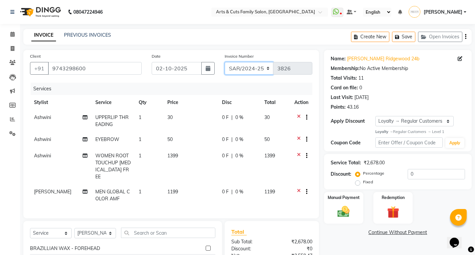
click at [241, 67] on select "SAR/2024-25 HS/2025-26 KA/2025-26" at bounding box center [249, 68] width 49 height 13
select select "7494"
click at [225, 62] on select "SAR/2024-25 HS/2025-26 KA/2025-26" at bounding box center [249, 68] width 49 height 13
type input "0238"
click at [385, 121] on select "Select Loyalty → Regular Customers → Level 1 Coupon → Ancy -10%" at bounding box center [414, 121] width 78 height 10
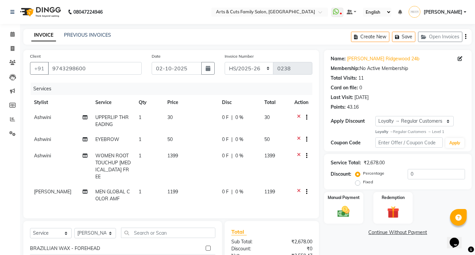
click at [402, 80] on div "Total Visits: 11" at bounding box center [398, 78] width 134 height 7
click at [391, 117] on select "Select Loyalty → Regular Customers → Level 1 Coupon → Ancy -10%" at bounding box center [414, 121] width 78 height 10
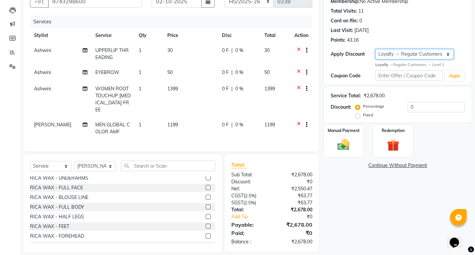
scroll to position [72, 0]
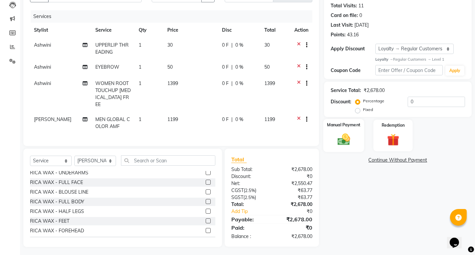
click at [342, 122] on label "Manual Payment" at bounding box center [343, 125] width 33 height 6
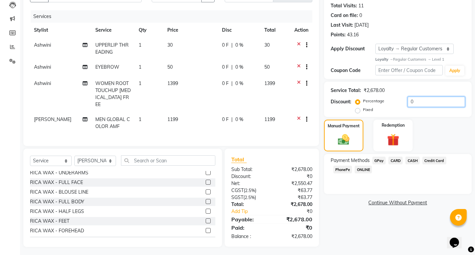
click at [420, 99] on input "0" at bounding box center [436, 102] width 57 height 10
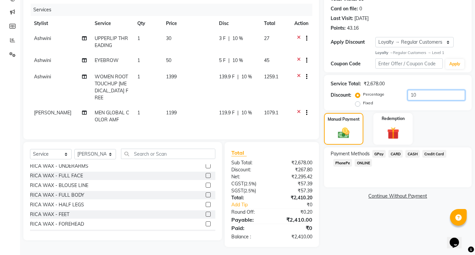
type input "10"
click at [366, 164] on span "ONLINE" at bounding box center [363, 163] width 17 height 8
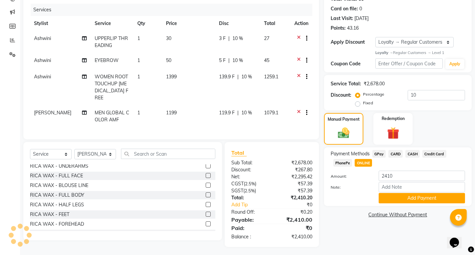
drag, startPoint x: 398, startPoint y: 192, endPoint x: 410, endPoint y: 188, distance: 12.0
click at [399, 192] on div "Note:" at bounding box center [398, 187] width 144 height 11
click at [400, 198] on button "Add Payment" at bounding box center [422, 198] width 86 height 10
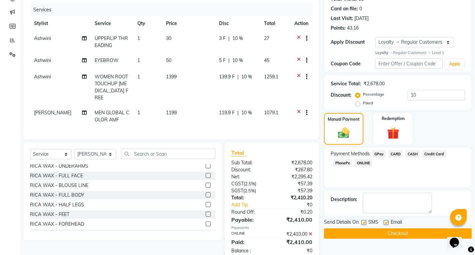
scroll to position [126, 0]
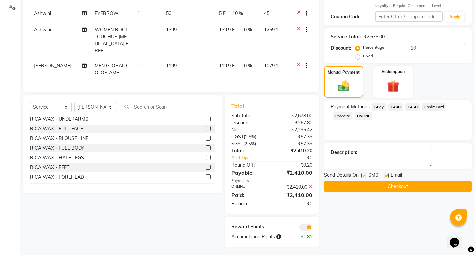
click at [368, 187] on button "Checkout" at bounding box center [398, 186] width 148 height 10
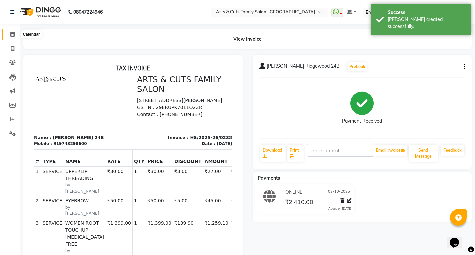
click at [11, 37] on span at bounding box center [13, 35] width 12 height 8
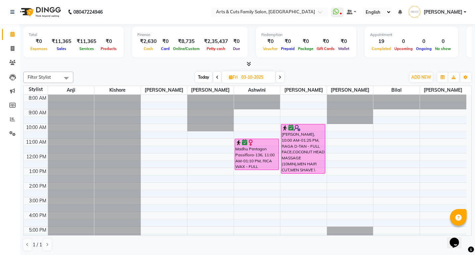
click at [216, 76] on icon at bounding box center [217, 77] width 3 height 4
type input "02-10-2025"
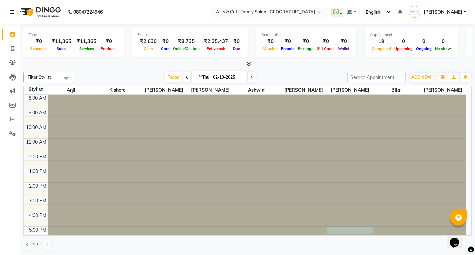
click at [358, 95] on div at bounding box center [350, 95] width 46 height 0
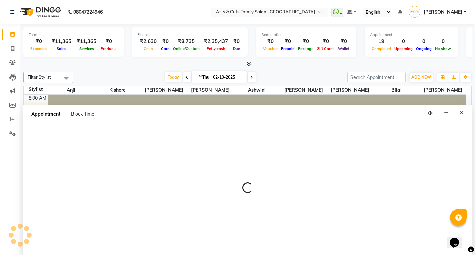
click at [358, 227] on div at bounding box center [247, 190] width 448 height 129
select select "75665"
select select "1020"
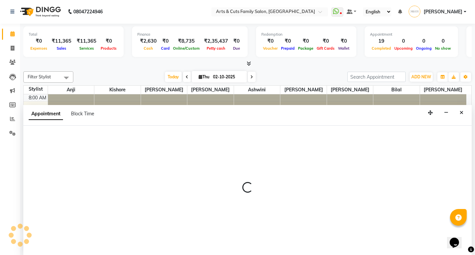
select select "tentative"
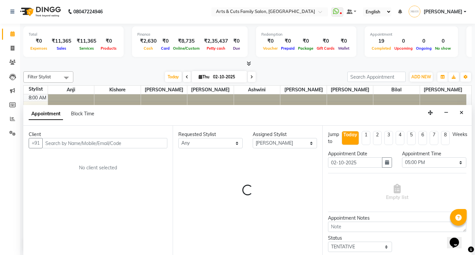
click at [331, 213] on div "Jump to [DATE] 1 2 3 4 5 6 7 8 Weeks Appointment Date [DATE] Appointment Time S…" at bounding box center [396, 190] width 149 height 129
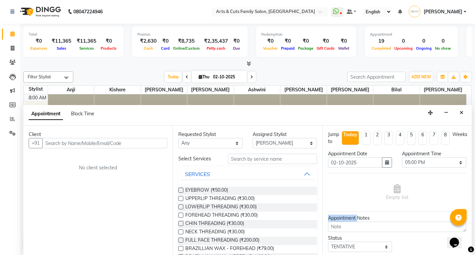
click at [331, 213] on div "Jump to [DATE] 1 2 3 4 5 6 7 8 Weeks Appointment Date [DATE] Appointment Time S…" at bounding box center [396, 190] width 149 height 129
click at [12, 37] on span at bounding box center [13, 34] width 12 height 8
click at [462, 116] on button "Close" at bounding box center [462, 113] width 10 height 10
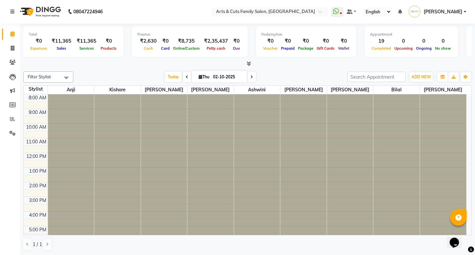
click at [251, 78] on icon at bounding box center [251, 77] width 3 height 4
type input "03-10-2025"
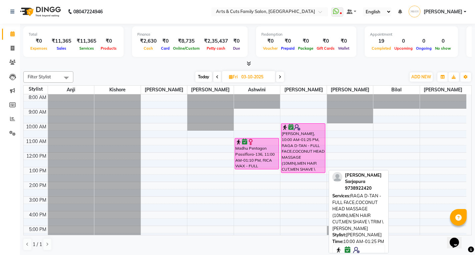
scroll to position [0, 0]
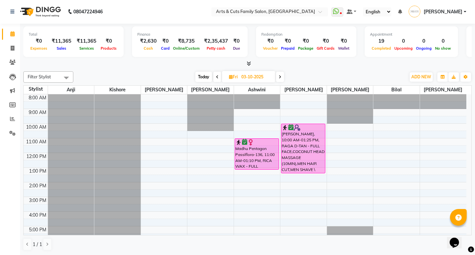
drag, startPoint x: 286, startPoint y: 80, endPoint x: 249, endPoint y: 147, distance: 76.5
click at [249, 147] on div "Madhu Pentagon Passiflora-136, 11:00 AM-01:10 PM, RICA WAX - FULL ARMS,RICA WAX…" at bounding box center [257, 154] width 44 height 31
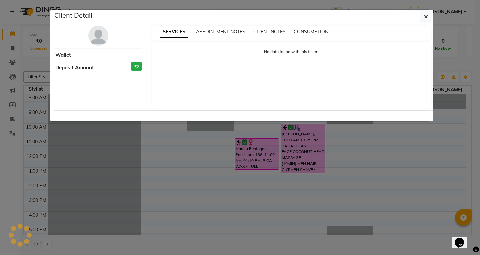
select select "6"
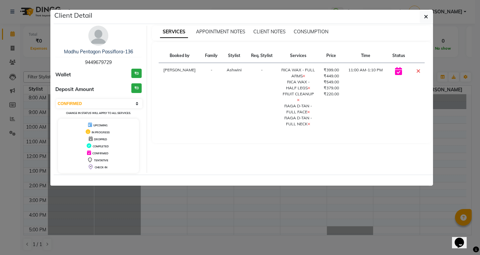
click at [299, 130] on div "Booked by Family Stylist Req. Stylist Services Price Time Status [PERSON_NAME][…" at bounding box center [292, 92] width 280 height 101
click at [428, 16] on button "button" at bounding box center [426, 16] width 13 height 13
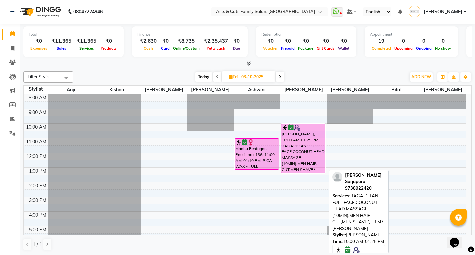
click at [298, 154] on div "[PERSON_NAME], 10:00 AM-01:25 PM, RAGA D-TAN - FULL FACE,COCONUT HEAD MASSAGE (…" at bounding box center [303, 148] width 44 height 49
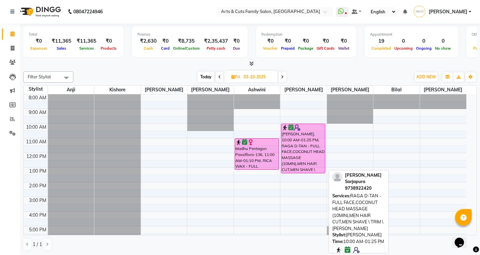
select select "6"
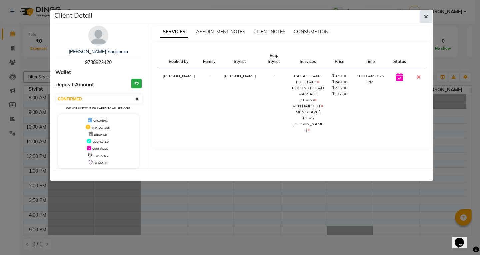
click at [423, 15] on button "button" at bounding box center [426, 16] width 13 height 13
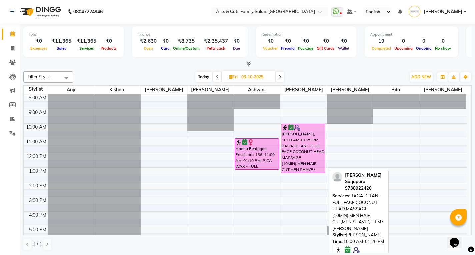
click at [314, 155] on div "[PERSON_NAME], 10:00 AM-01:25 PM, RAGA D-TAN - FULL FACE,COCONUT HEAD MASSAGE (…" at bounding box center [303, 148] width 44 height 49
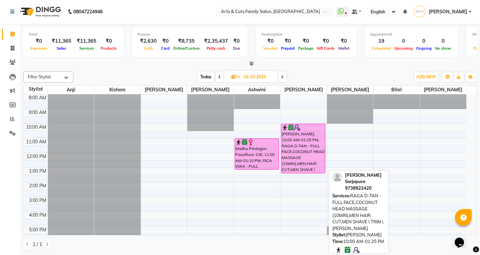
select select "6"
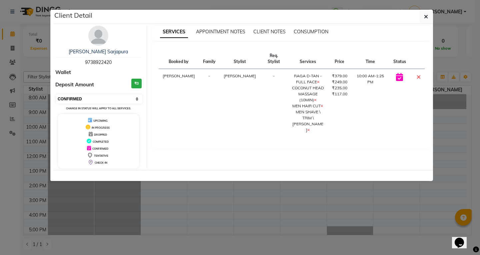
click at [77, 100] on select "Select CONFIRMED TENTATIVE" at bounding box center [99, 98] width 86 height 9
click at [90, 98] on select "Select CONFIRMED TENTATIVE" at bounding box center [99, 98] width 86 height 9
click at [426, 15] on icon "button" at bounding box center [426, 16] width 4 height 5
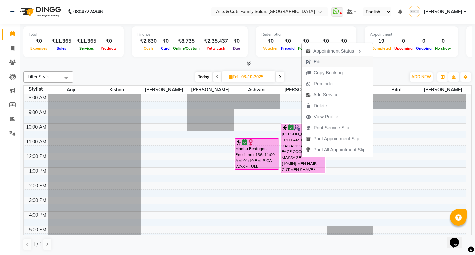
click at [325, 60] on span "Edit" at bounding box center [314, 61] width 24 height 11
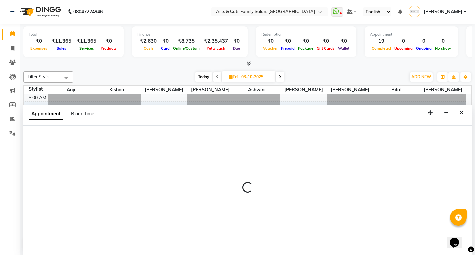
select select "tentative"
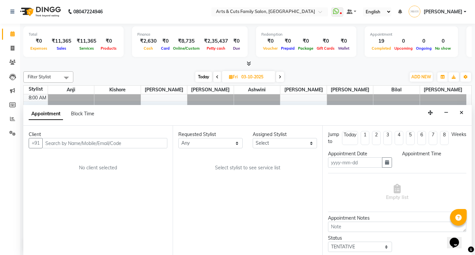
type input "03-10-2025"
type textarea "DEAL 7/ 849/-"
select select "confirm booking"
select select "600"
select select "66025"
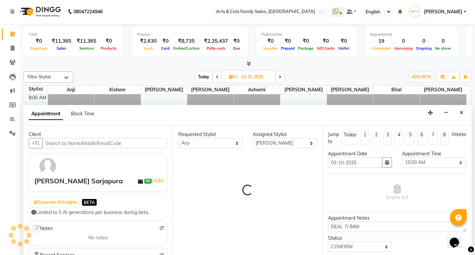
scroll to position [50, 0]
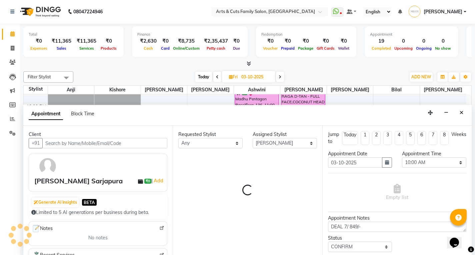
select select "2982"
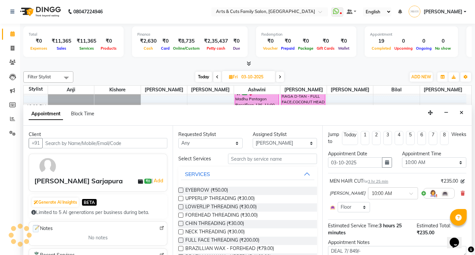
select select "2982"
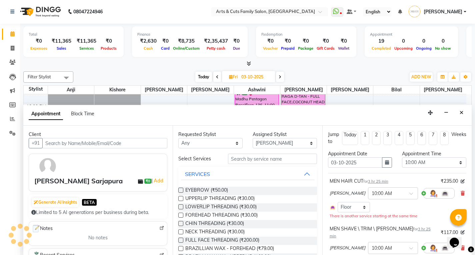
select select "2982"
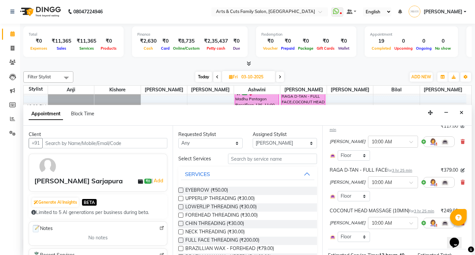
scroll to position [100, 0]
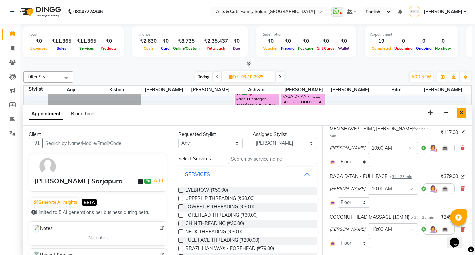
click at [460, 113] on icon "Close" at bounding box center [462, 112] width 4 height 5
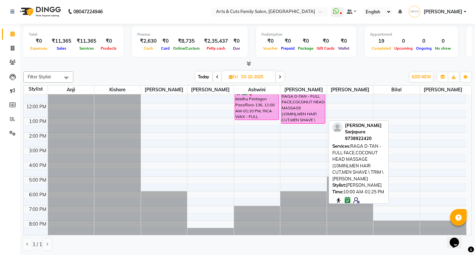
click at [295, 112] on div "[PERSON_NAME], 10:00 AM-01:25 PM, RAGA D-TAN - FULL FACE,COCONUT HEAD MASSAGE (…" at bounding box center [303, 98] width 44 height 49
select select "6"
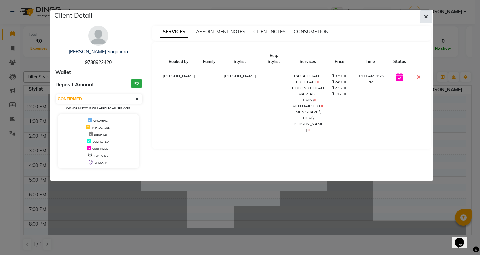
click at [425, 17] on icon "button" at bounding box center [426, 16] width 4 height 5
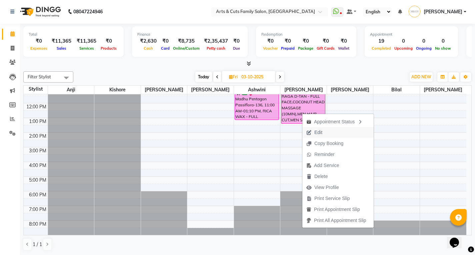
click at [320, 131] on span "Edit" at bounding box center [318, 132] width 8 height 7
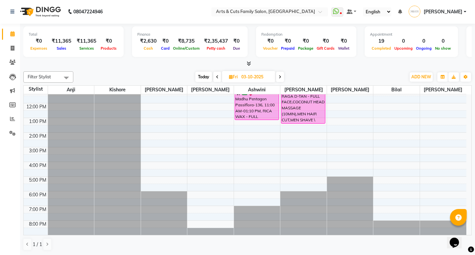
select select "tentative"
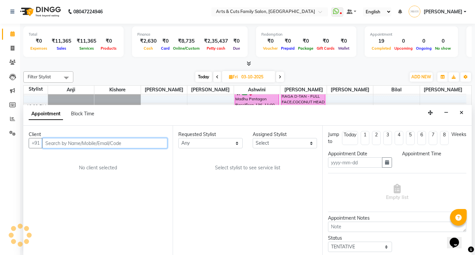
type input "03-10-2025"
type textarea "DEAL 7/ 849/-"
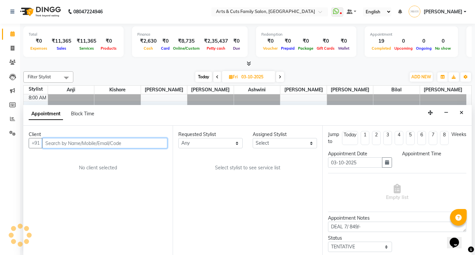
select select "confirm booking"
select select "600"
select select "66025"
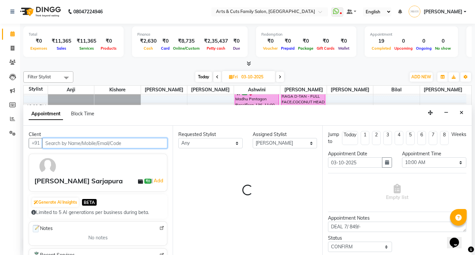
select select
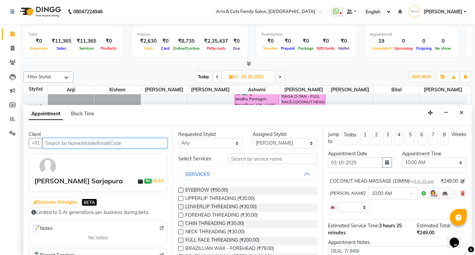
select select "2982"
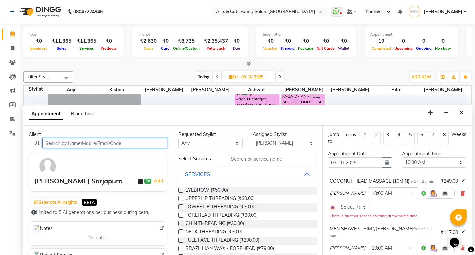
select select "2982"
click at [458, 112] on button "Close" at bounding box center [462, 113] width 10 height 10
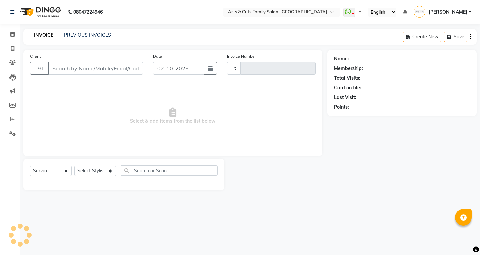
select select "service"
type input "3826"
select select "7513"
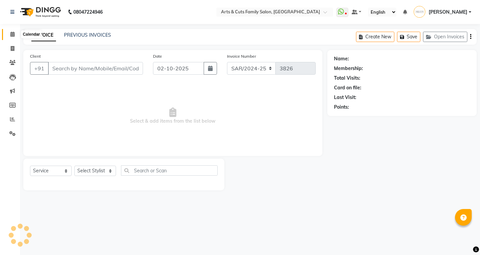
click at [13, 34] on icon at bounding box center [12, 34] width 4 height 5
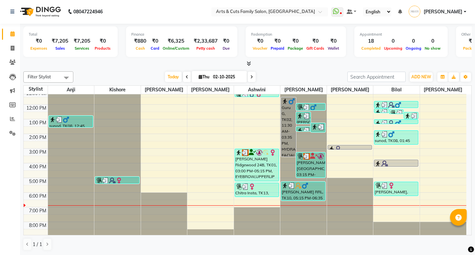
scroll to position [50, 0]
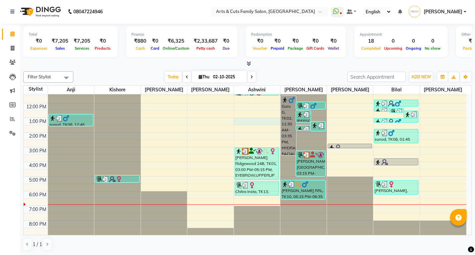
click at [235, 122] on div "8:00 AM 9:00 AM 10:00 AM 11:00 AM 12:00 PM 1:00 PM 2:00 PM 3:00 PM 4:00 PM 5:00…" at bounding box center [245, 140] width 443 height 190
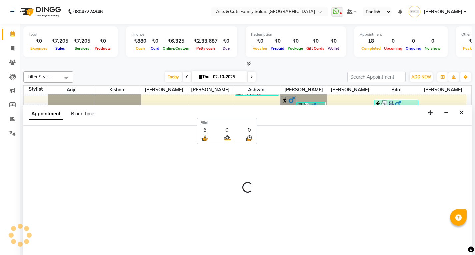
select select "64389"
select select "780"
select select "tentative"
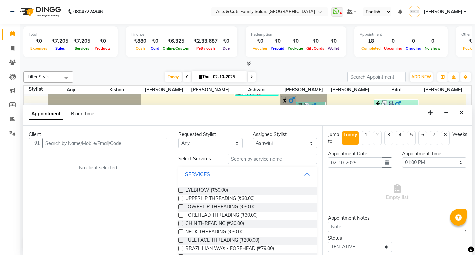
click at [61, 139] on input "text" at bounding box center [104, 143] width 125 height 10
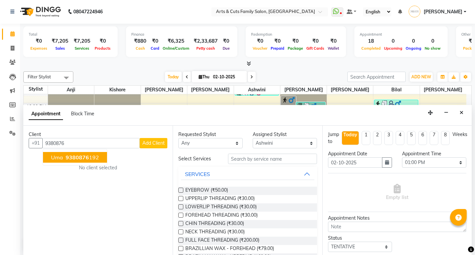
click at [64, 152] on ngb-typeahead-window "Uma 9380876 192" at bounding box center [75, 157] width 65 height 17
click at [63, 155] on button "Uma 9380876 192" at bounding box center [75, 157] width 64 height 11
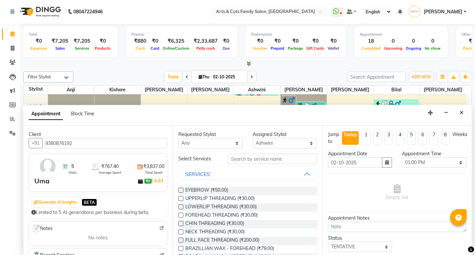
type input "9380876192"
click at [274, 142] on select "Select [PERSON_NAME] Ashwini [PERSON_NAME] Kishore [PERSON_NAME] [PERSON_NAME]" at bounding box center [285, 143] width 64 height 10
click at [243, 159] on input "text" at bounding box center [272, 159] width 89 height 10
click at [415, 163] on select "Select 09:00 AM 09:15 AM 09:30 AM 09:45 AM 10:00 AM 10:15 AM 10:30 AM 10:45 AM …" at bounding box center [434, 162] width 64 height 10
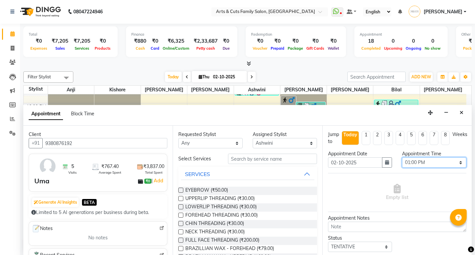
select select "1140"
click at [402, 157] on select "Select 09:00 AM 09:15 AM 09:30 AM 09:45 AM 10:00 AM 10:15 AM 10:30 AM 10:45 AM …" at bounding box center [434, 162] width 64 height 10
click at [181, 191] on label at bounding box center [180, 190] width 5 height 5
click at [181, 191] on input "checkbox" at bounding box center [180, 191] width 4 height 4
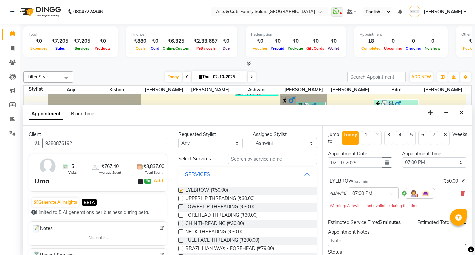
checkbox input "false"
click at [252, 161] on input "text" at bounding box center [272, 159] width 89 height 10
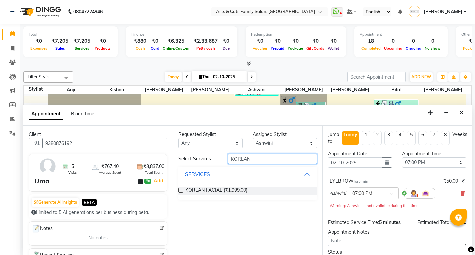
type input "KOREAN"
click at [180, 189] on label at bounding box center [180, 190] width 5 height 5
click at [180, 189] on input "checkbox" at bounding box center [180, 191] width 4 height 4
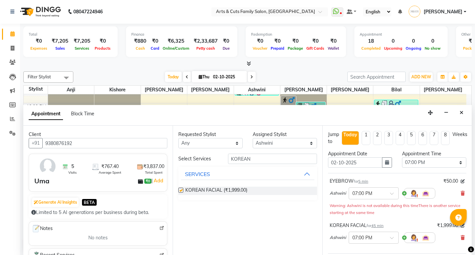
checkbox input "false"
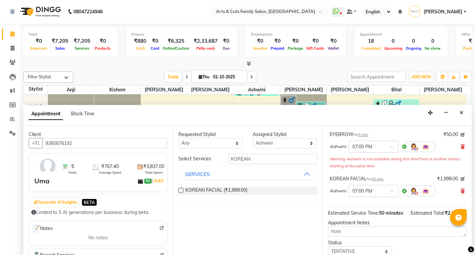
scroll to position [97, 0]
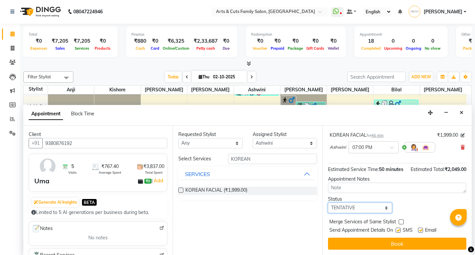
click at [346, 208] on select "Select TENTATIVE CONFIRM CHECK-IN UPCOMING" at bounding box center [360, 208] width 64 height 10
select select "confirm booking"
click at [328, 203] on select "Select TENTATIVE CONFIRM CHECK-IN UPCOMING" at bounding box center [360, 208] width 64 height 10
click at [401, 220] on label at bounding box center [401, 221] width 5 height 5
click at [401, 220] on input "checkbox" at bounding box center [401, 222] width 4 height 4
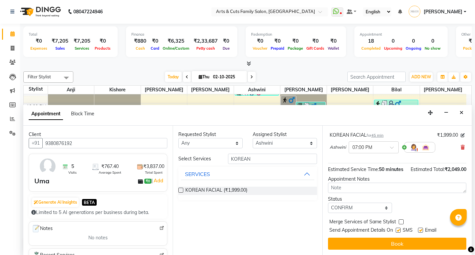
checkbox input "true"
click at [421, 230] on label at bounding box center [420, 230] width 5 height 5
click at [421, 230] on input "checkbox" at bounding box center [420, 231] width 4 height 4
checkbox input "false"
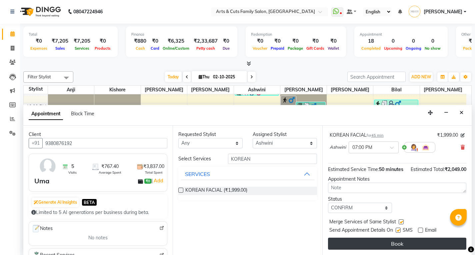
click at [376, 245] on button "Book" at bounding box center [397, 244] width 138 height 12
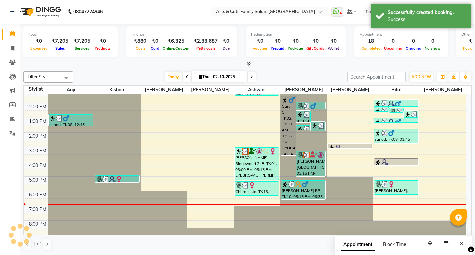
scroll to position [0, 0]
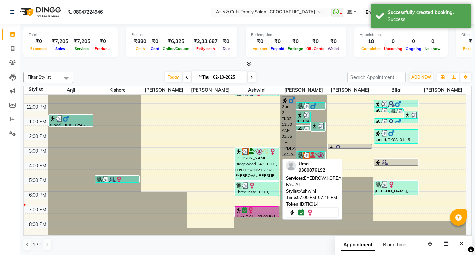
click at [243, 210] on icon at bounding box center [244, 210] width 5 height 0
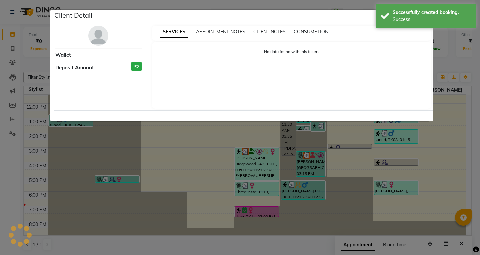
select select "6"
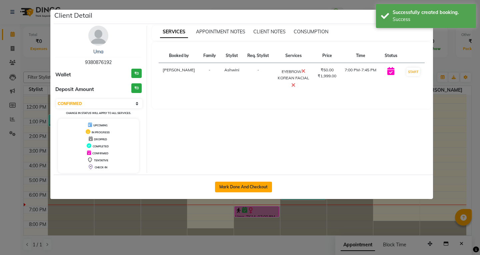
drag, startPoint x: 227, startPoint y: 188, endPoint x: 143, endPoint y: 198, distance: 84.7
click at [226, 188] on button "Mark Done And Checkout" at bounding box center [243, 187] width 57 height 11
select select "service"
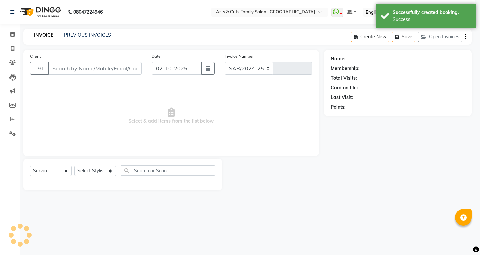
select select "7513"
type input "3826"
type input "9380876192"
select select "64389"
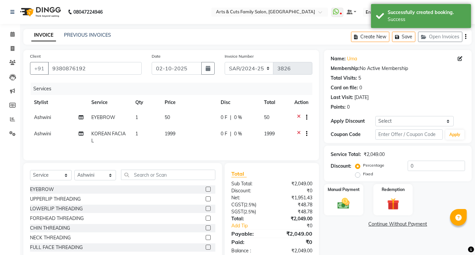
scroll to position [21, 0]
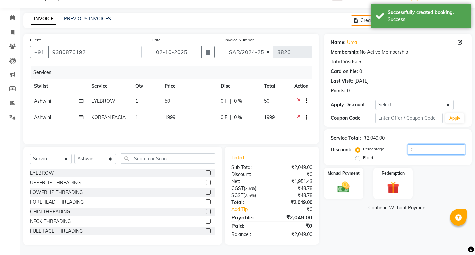
click at [421, 144] on input "0" at bounding box center [436, 149] width 57 height 10
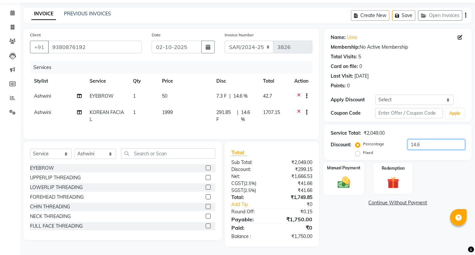
type input "14.6"
click at [343, 182] on img at bounding box center [343, 182] width 20 height 14
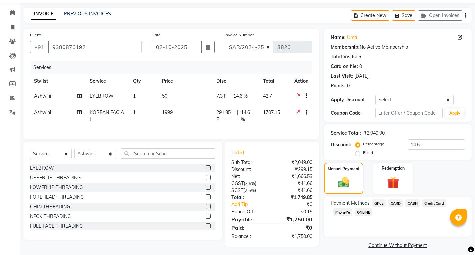
scroll to position [28, 0]
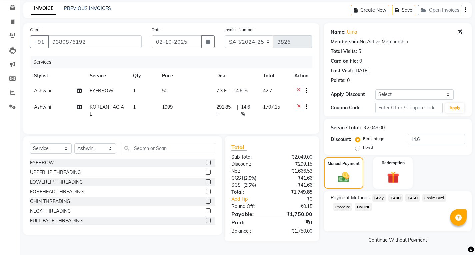
click at [411, 195] on span "CASH" at bounding box center [412, 198] width 14 height 8
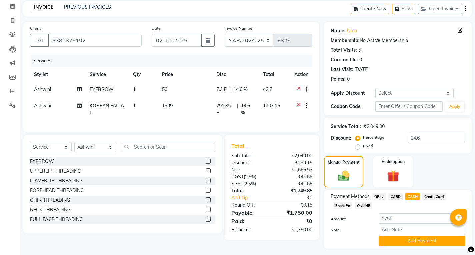
scroll to position [45, 0]
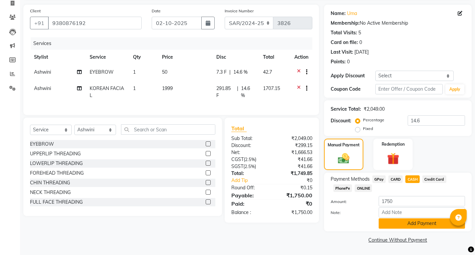
click at [397, 222] on button "Add Payment" at bounding box center [422, 223] width 86 height 10
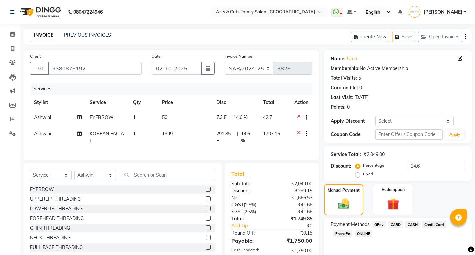
scroll to position [64, 0]
